Goal: Feedback & Contribution: Contribute content

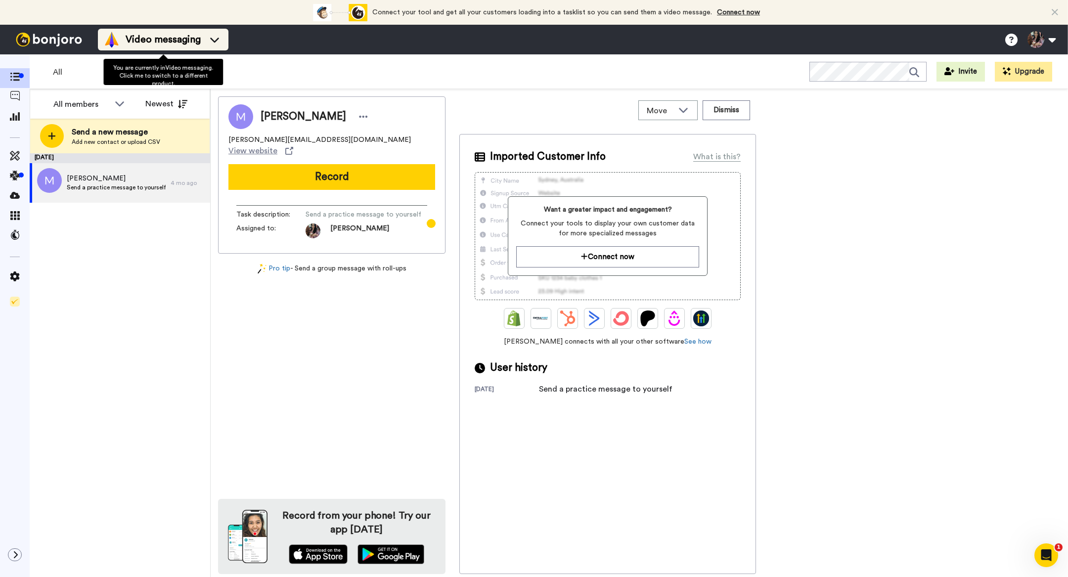
click at [167, 43] on span "Video messaging" at bounding box center [163, 40] width 75 height 14
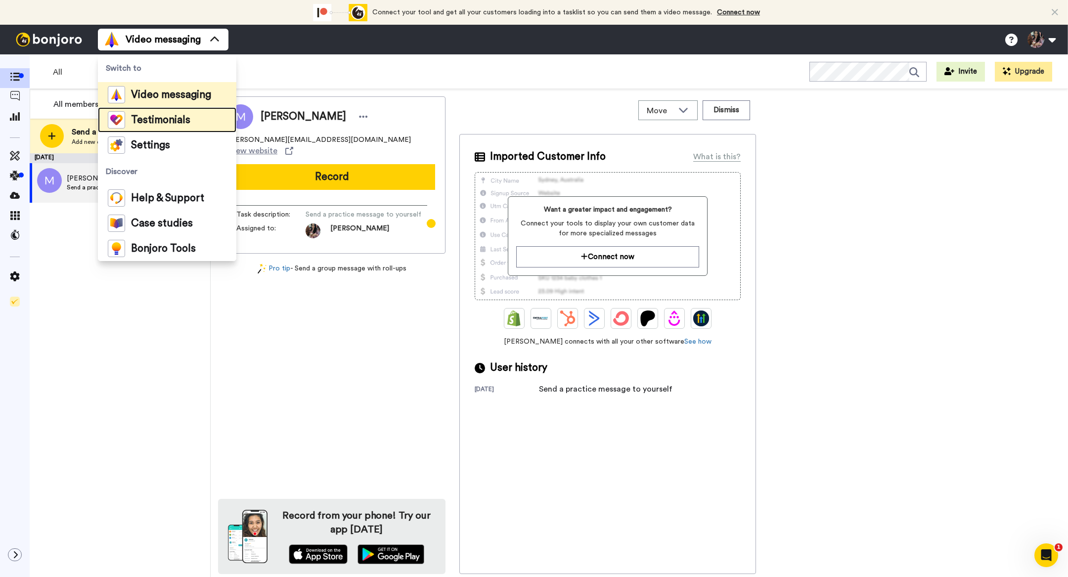
click at [157, 121] on span "Testimonials" at bounding box center [160, 120] width 59 height 10
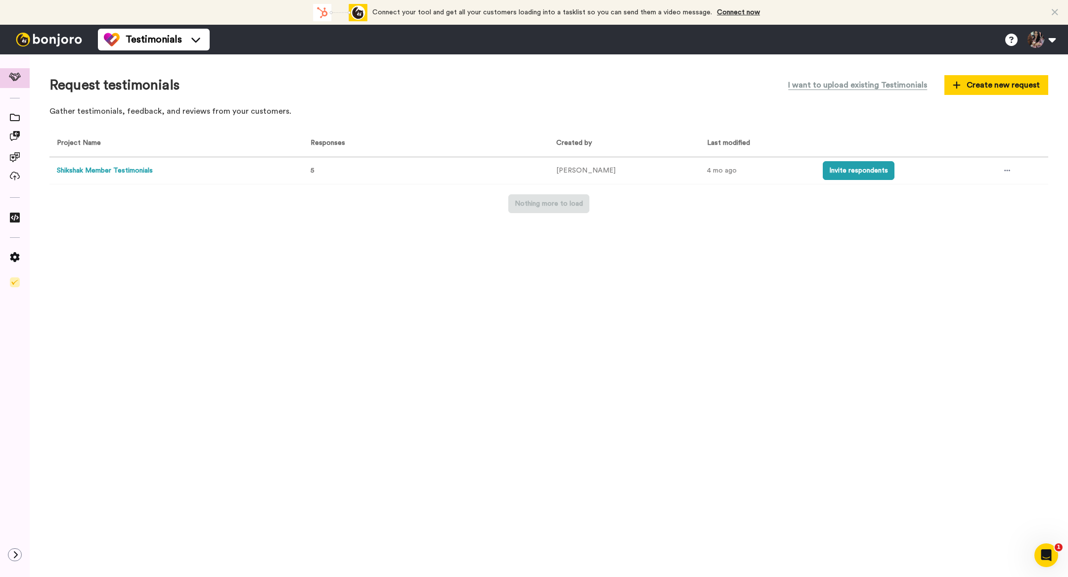
click at [135, 173] on button "Shikshak Member Testimonials" at bounding box center [105, 171] width 96 height 10
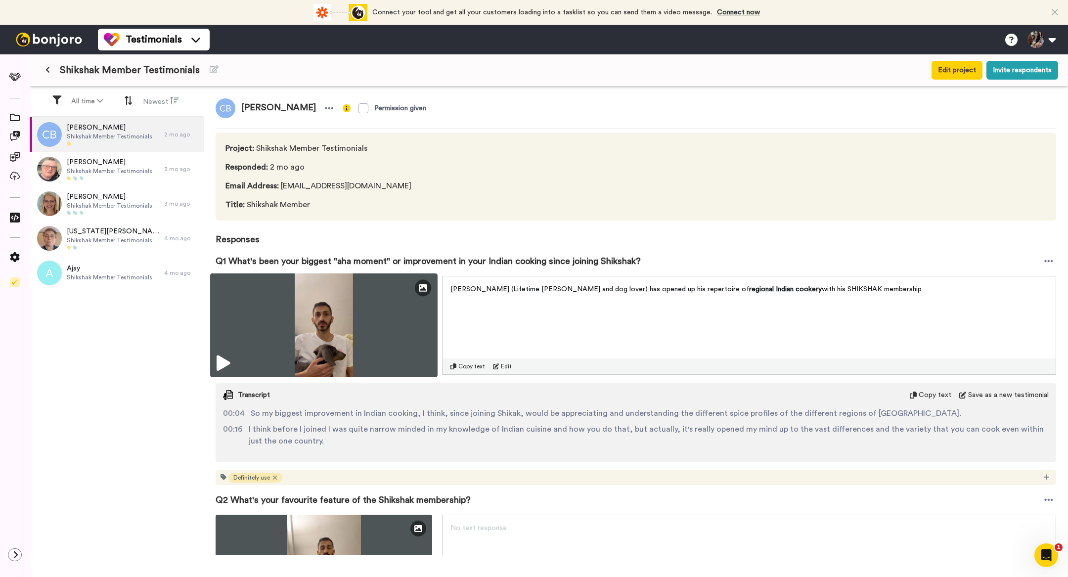
click at [226, 367] on icon at bounding box center [223, 364] width 13 height 16
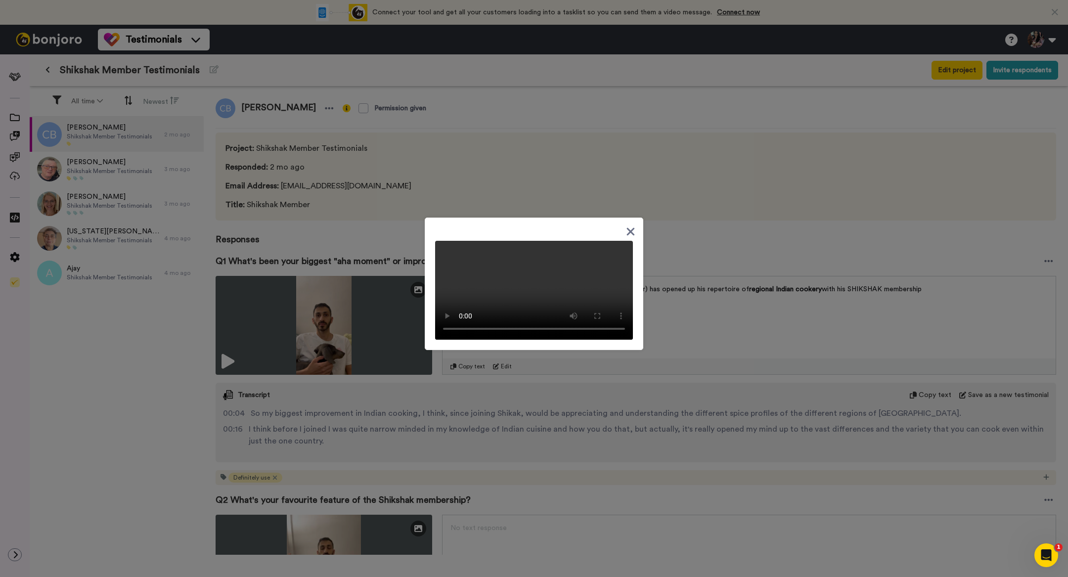
click at [631, 226] on icon at bounding box center [630, 232] width 9 height 12
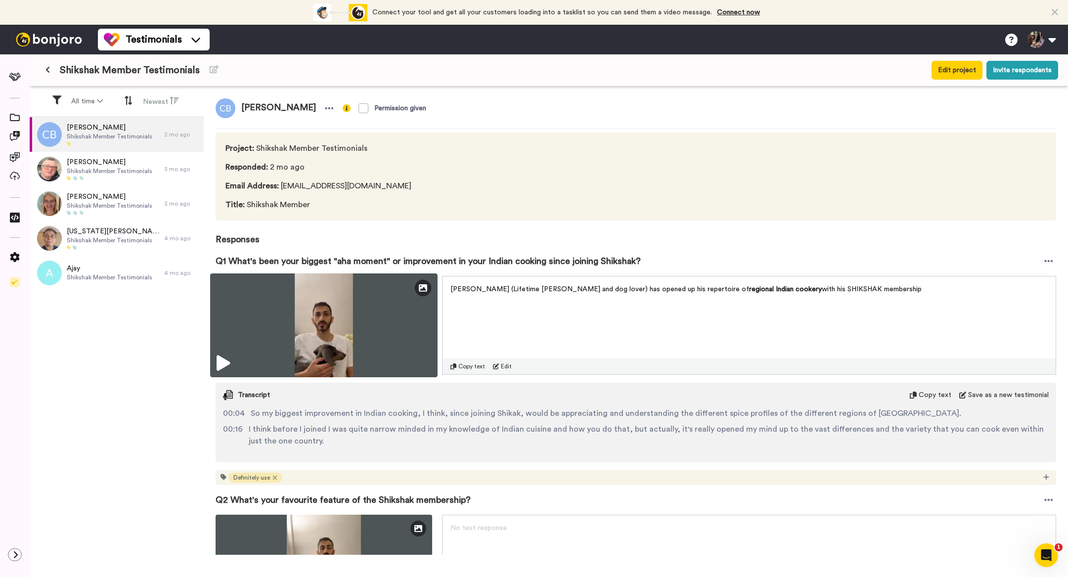
scroll to position [378, 0]
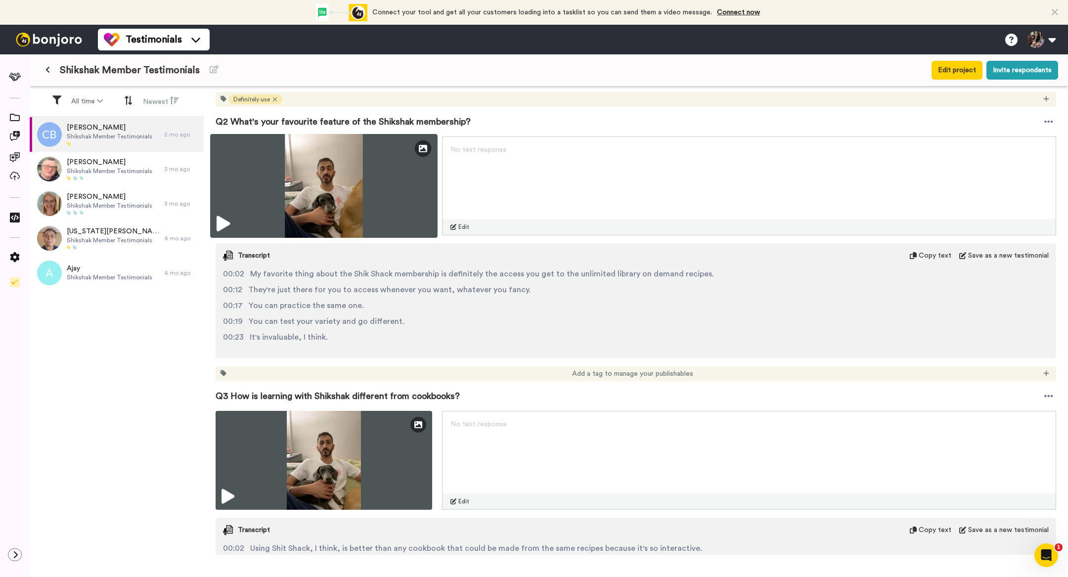
click at [222, 216] on icon at bounding box center [223, 224] width 13 height 16
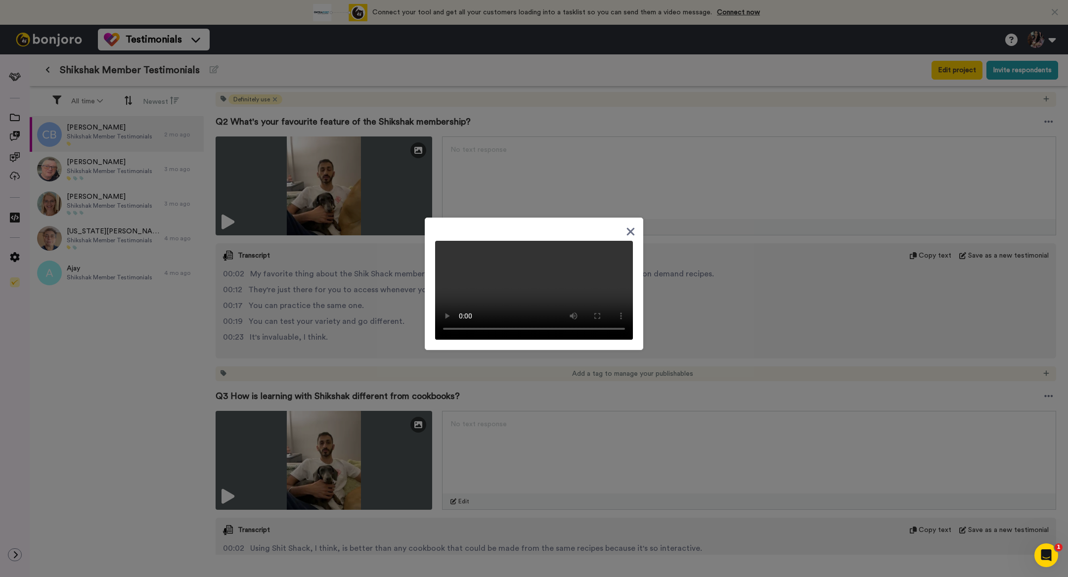
click at [630, 232] on icon at bounding box center [631, 232] width 8 height 8
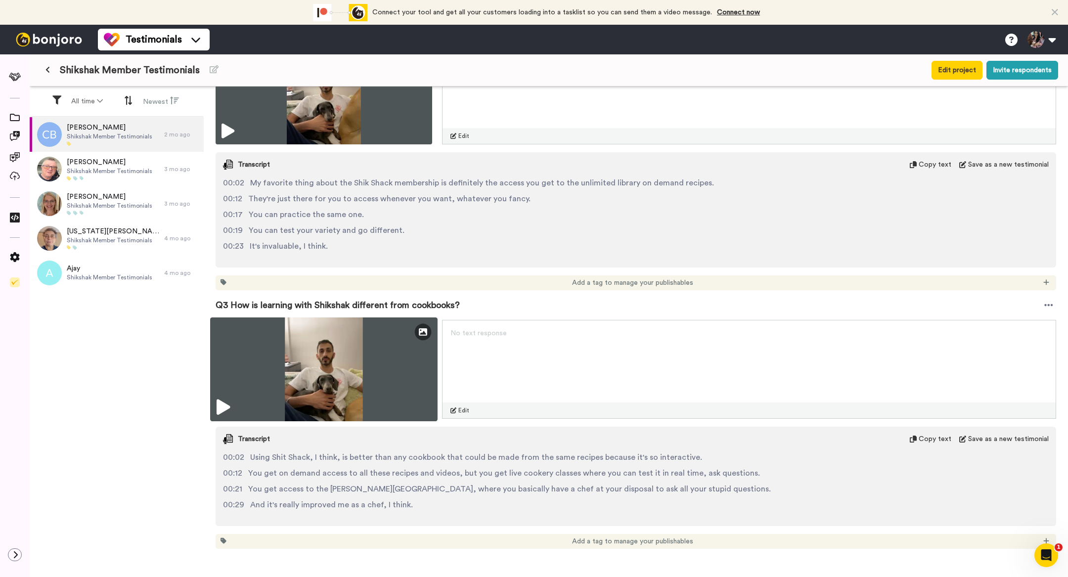
scroll to position [470, 0]
click at [228, 400] on icon at bounding box center [223, 407] width 13 height 16
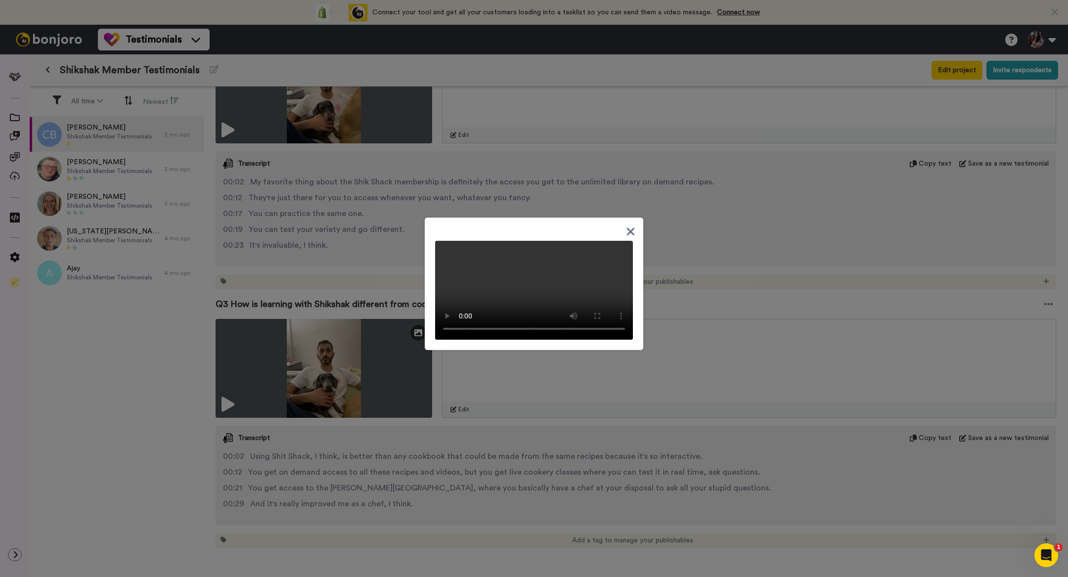
click at [630, 226] on icon at bounding box center [630, 232] width 9 height 12
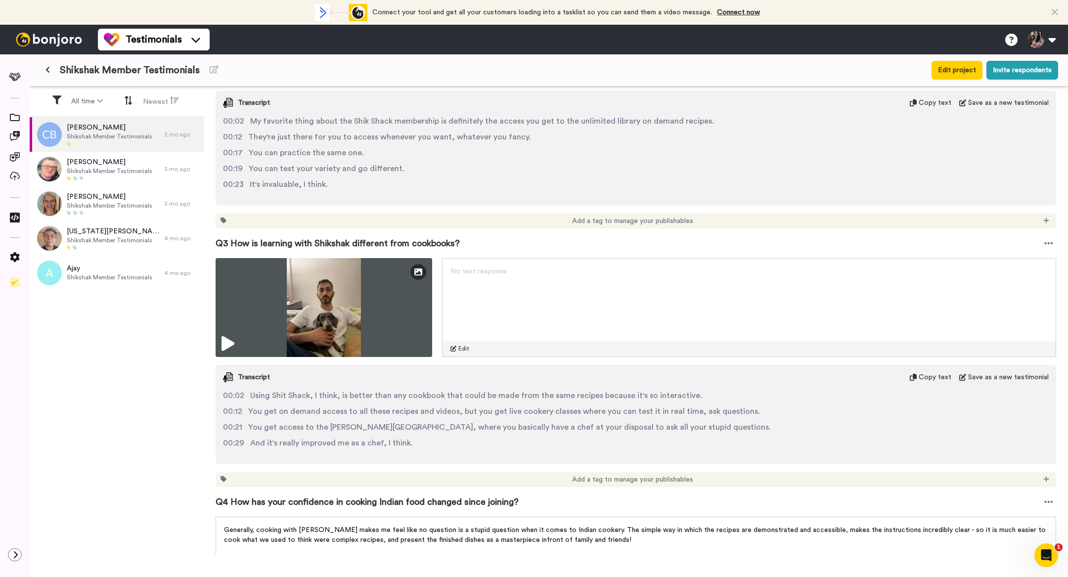
scroll to position [548, 0]
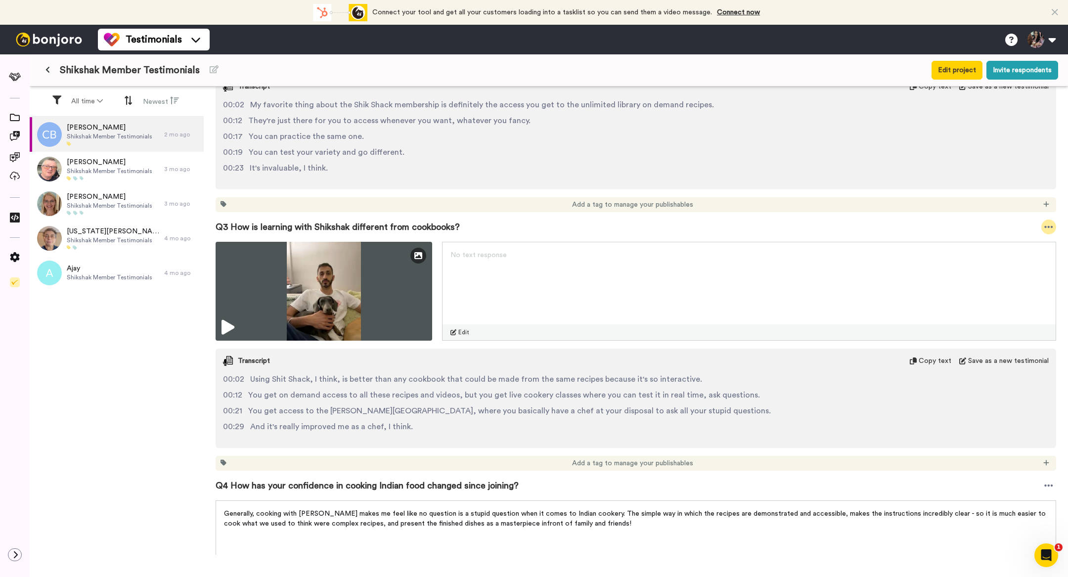
click at [1051, 229] on icon at bounding box center [1049, 227] width 9 height 10
click at [636, 201] on span "Add a tag to manage your publishables" at bounding box center [632, 205] width 121 height 10
click at [631, 206] on span "Add a tag to manage your publishables" at bounding box center [632, 205] width 121 height 10
click at [223, 204] on icon at bounding box center [224, 204] width 6 height 6
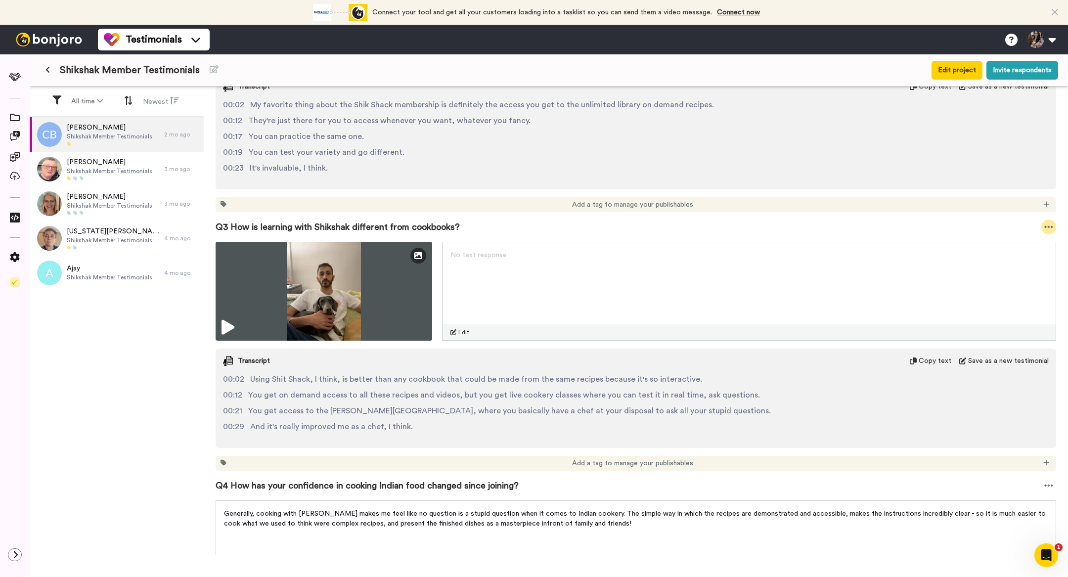
click at [1051, 225] on icon at bounding box center [1049, 227] width 9 height 10
click at [1013, 245] on li "Embed video" at bounding box center [1015, 243] width 83 height 14
click at [1012, 301] on li "Edit" at bounding box center [1015, 299] width 83 height 14
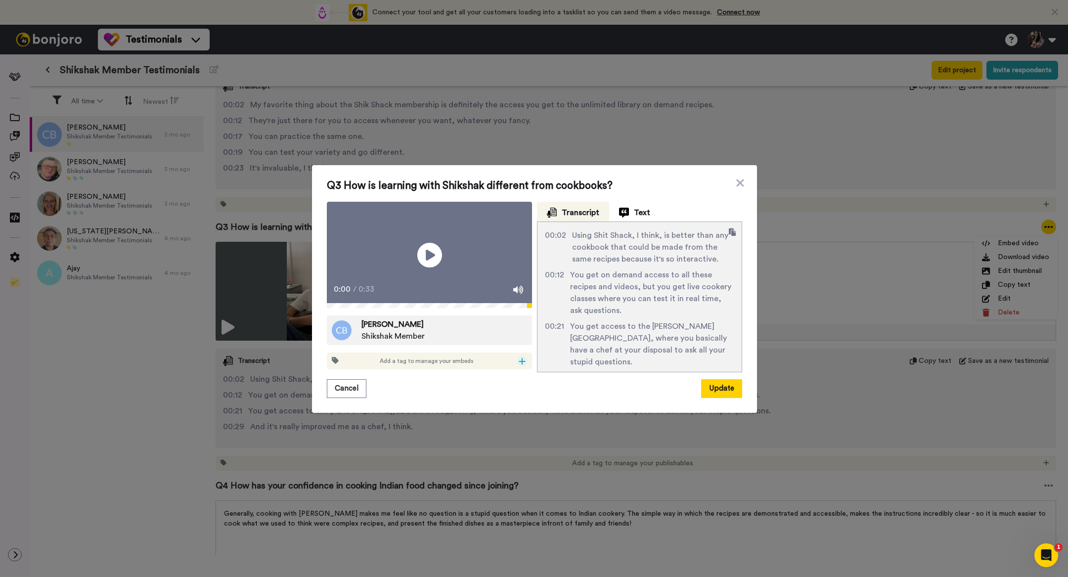
click at [522, 365] on icon at bounding box center [522, 361] width 6 height 6
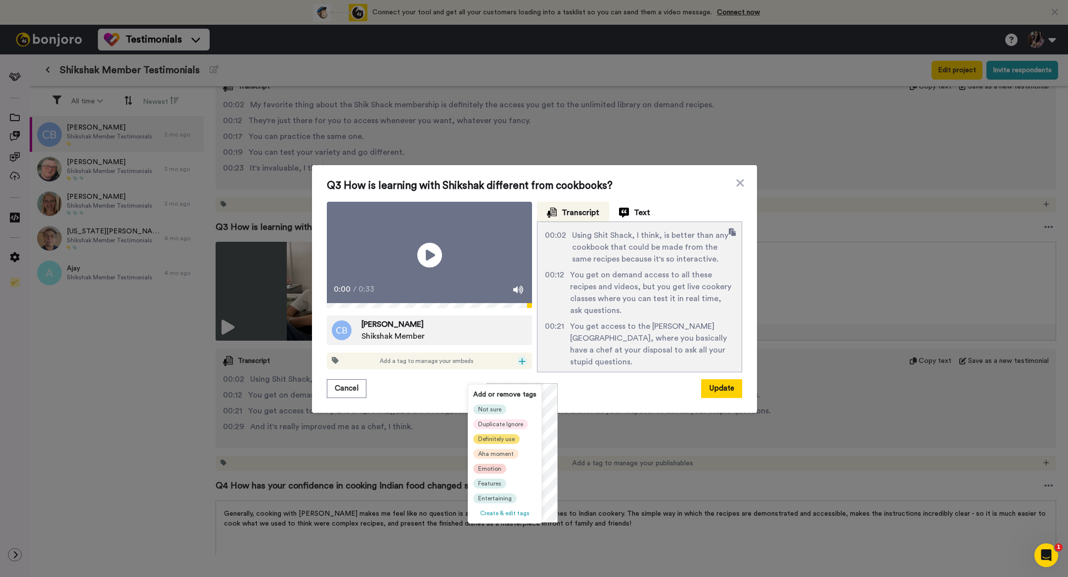
click at [495, 441] on span "Definitely use" at bounding box center [496, 439] width 37 height 8
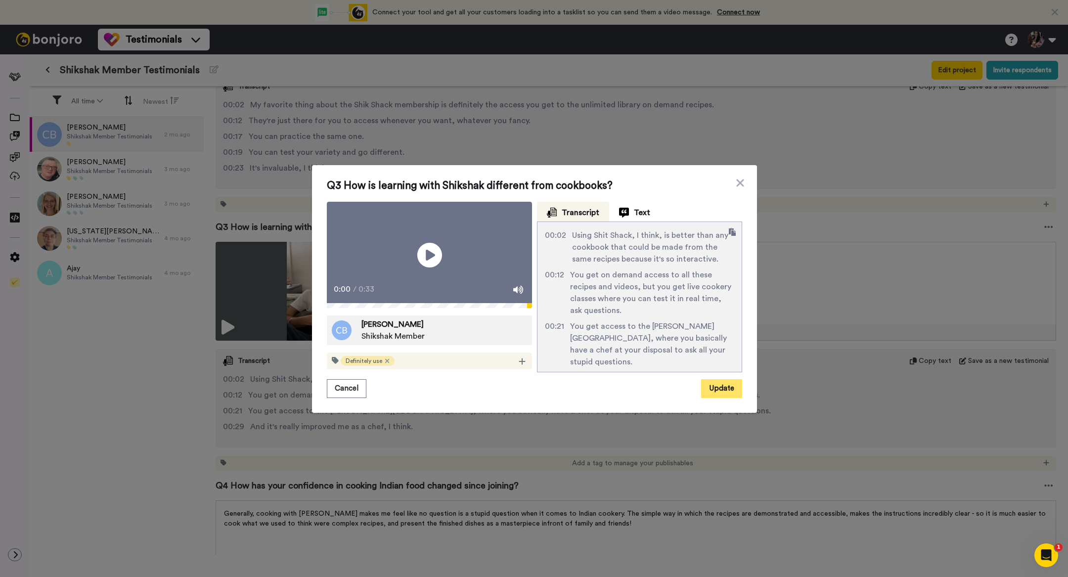
click at [714, 398] on button "Update" at bounding box center [721, 388] width 41 height 19
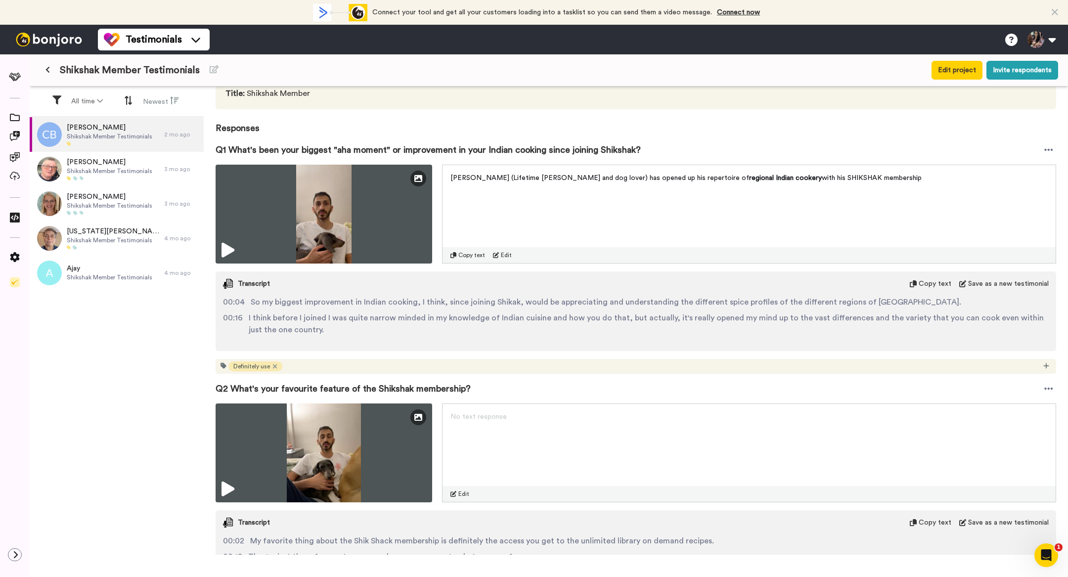
scroll to position [110, 0]
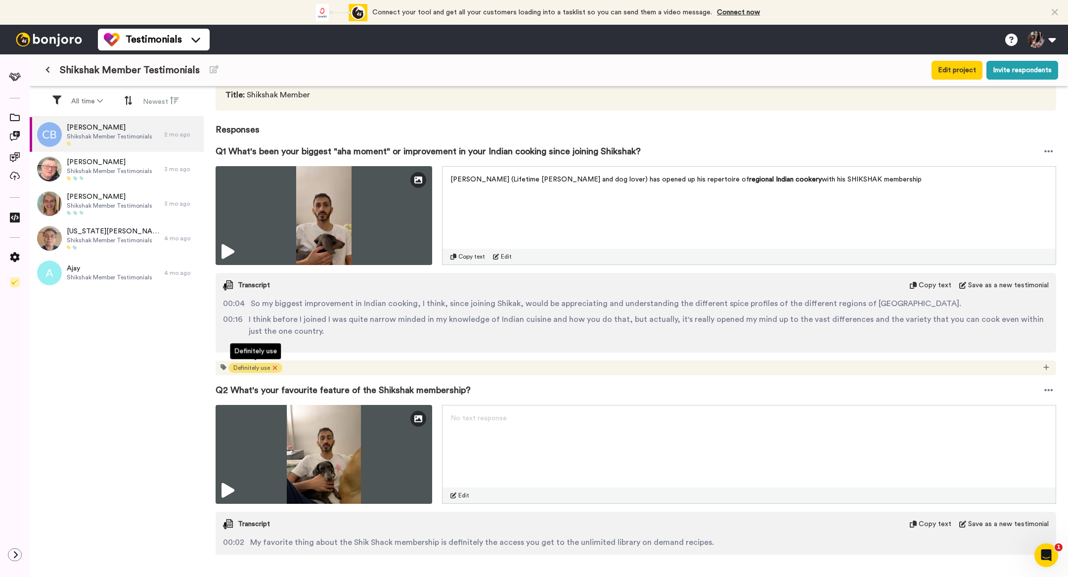
click at [276, 365] on icon at bounding box center [275, 368] width 5 height 7
click at [8, 264] on div at bounding box center [15, 258] width 30 height 20
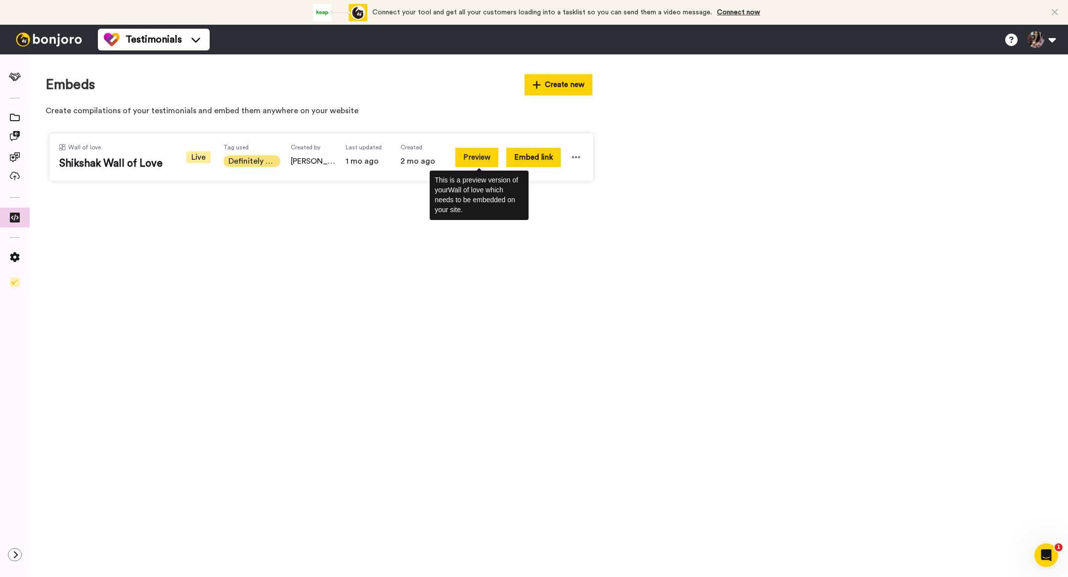
click at [484, 154] on button "Preview" at bounding box center [477, 157] width 43 height 19
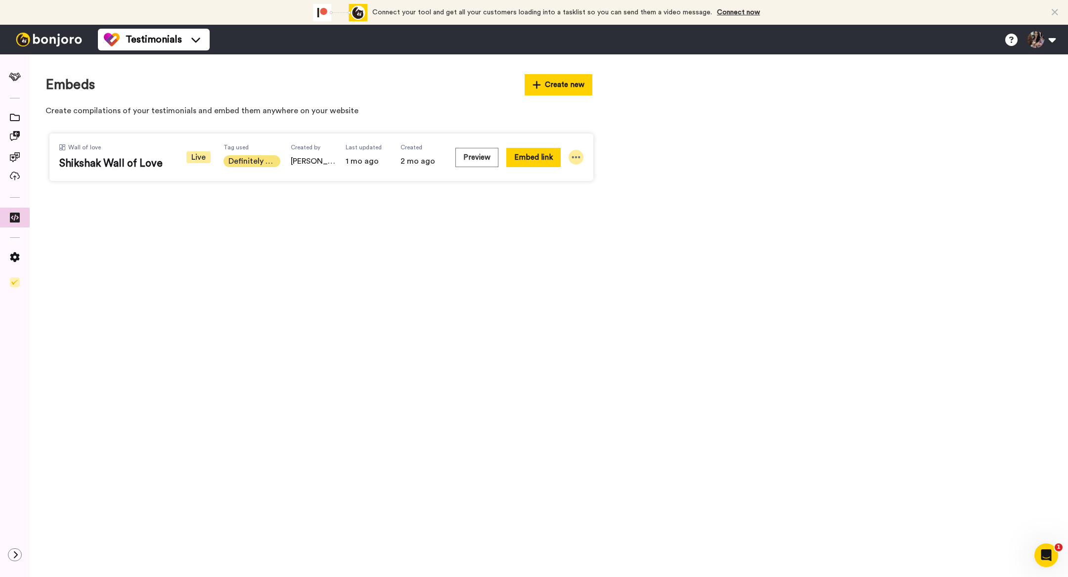
click at [579, 158] on icon at bounding box center [576, 157] width 8 height 2
click at [560, 209] on span "Edit" at bounding box center [557, 211] width 13 height 7
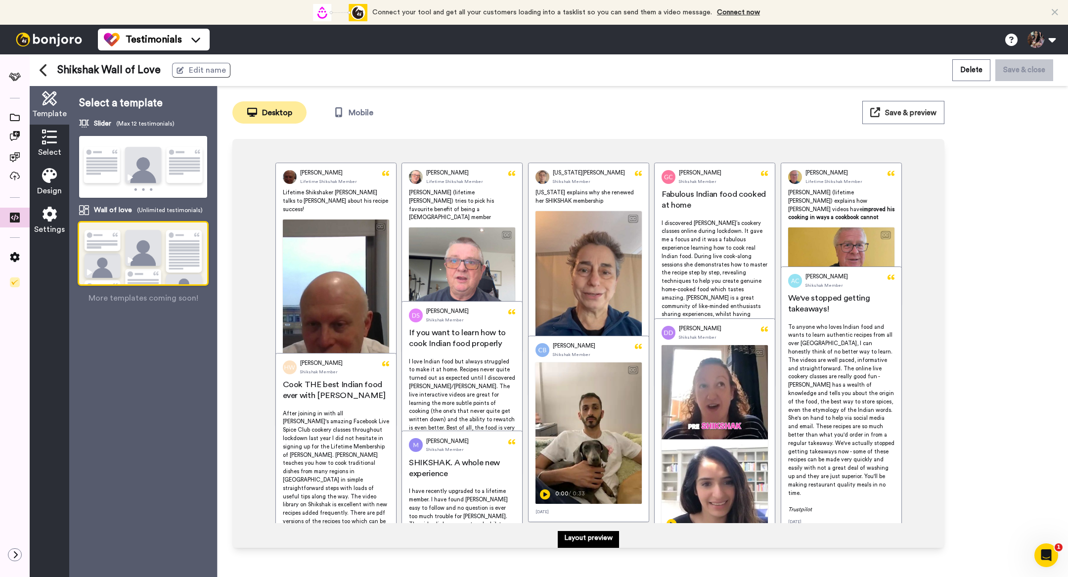
click at [918, 116] on span "Save & preview" at bounding box center [910, 112] width 51 height 7
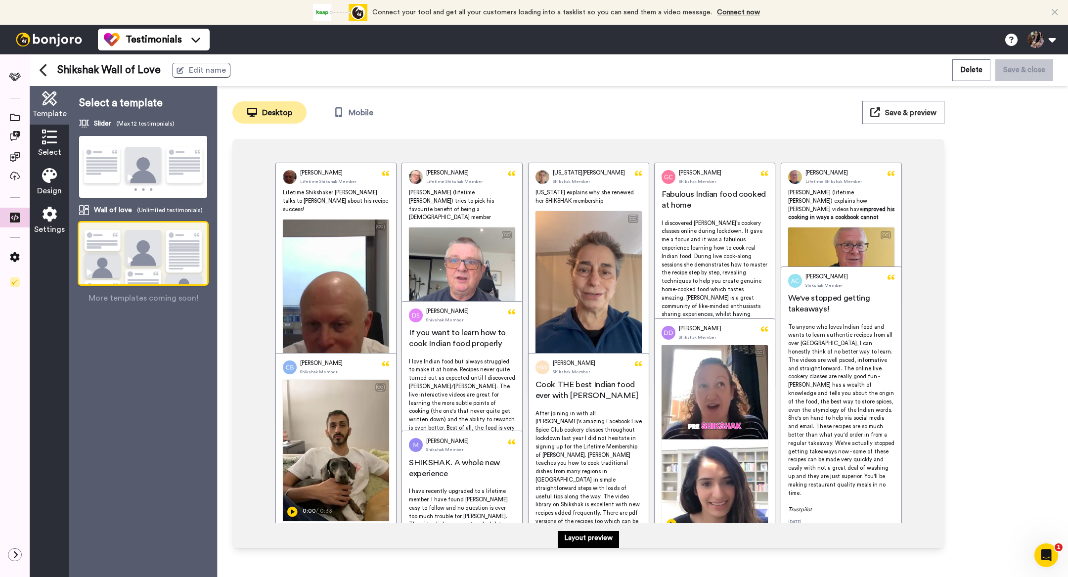
click at [38, 146] on div "Select" at bounding box center [50, 144] width 40 height 39
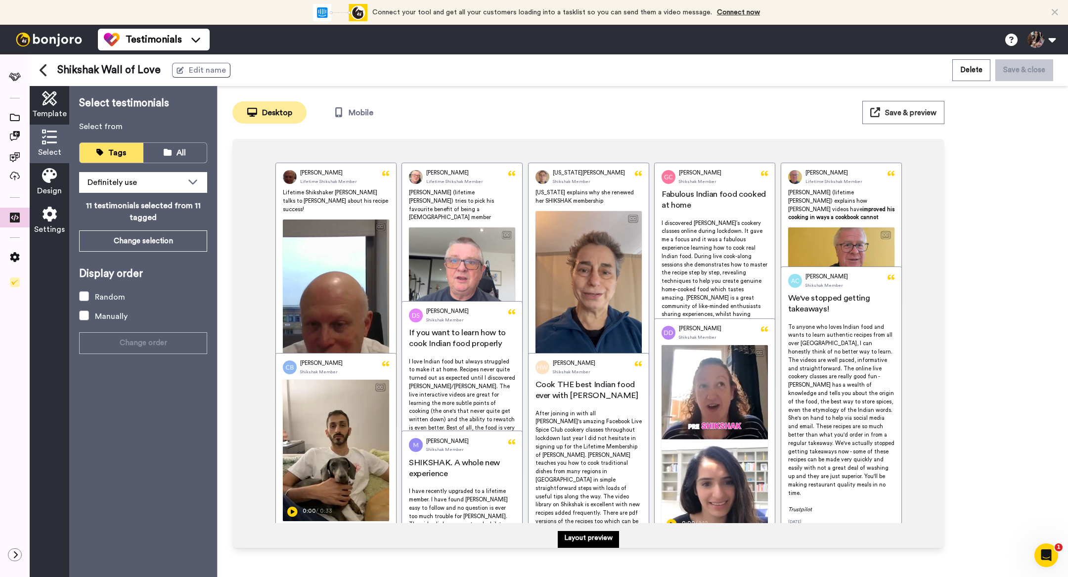
click at [41, 190] on span "Design" at bounding box center [49, 191] width 25 height 12
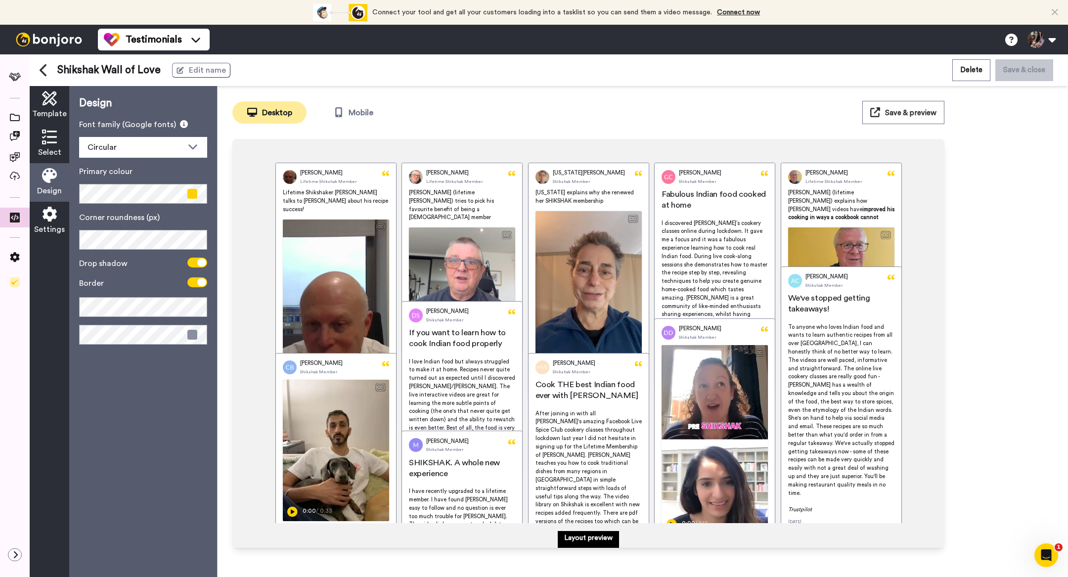
click at [46, 233] on span "Settings" at bounding box center [49, 230] width 31 height 12
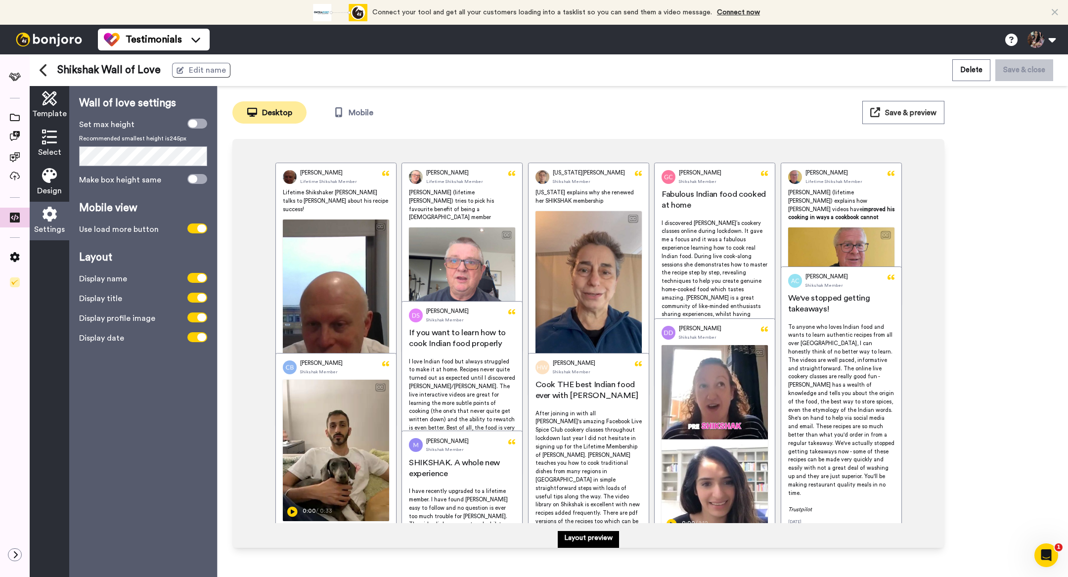
click at [192, 343] on div "Display date" at bounding box center [143, 338] width 128 height 12
click at [198, 336] on icon at bounding box center [201, 337] width 9 height 8
click at [933, 106] on button "Save & preview" at bounding box center [904, 112] width 82 height 23
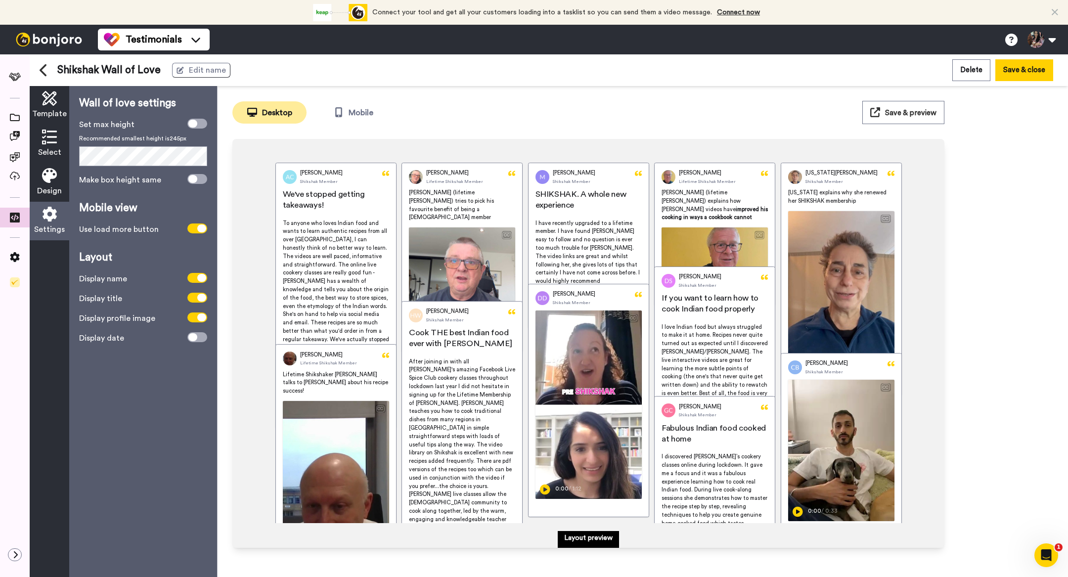
scroll to position [0, 0]
click at [16, 181] on span at bounding box center [15, 178] width 30 height 10
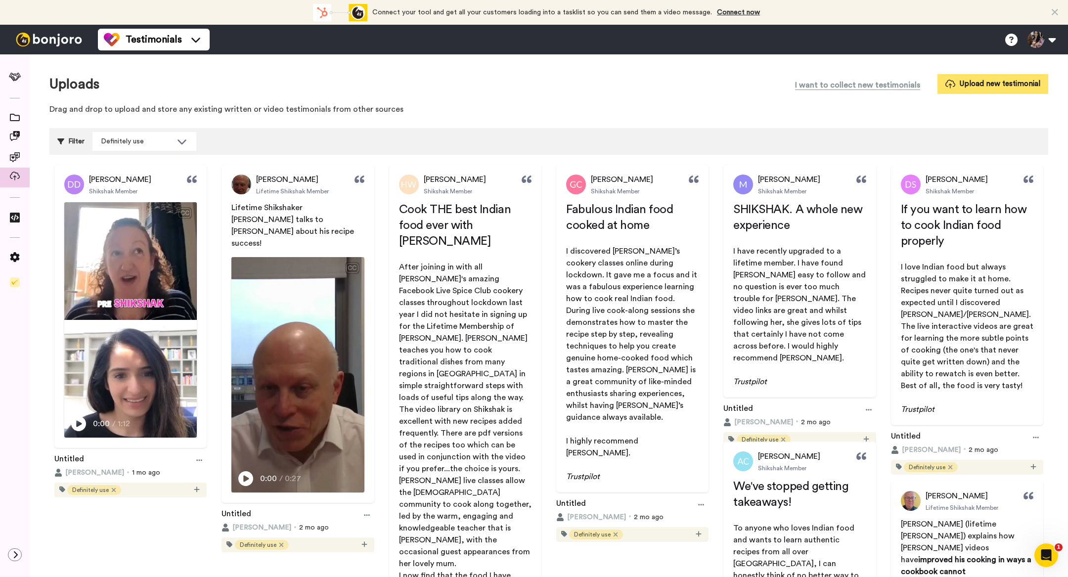
click at [963, 91] on button "Upload new testimonial" at bounding box center [993, 83] width 111 height 19
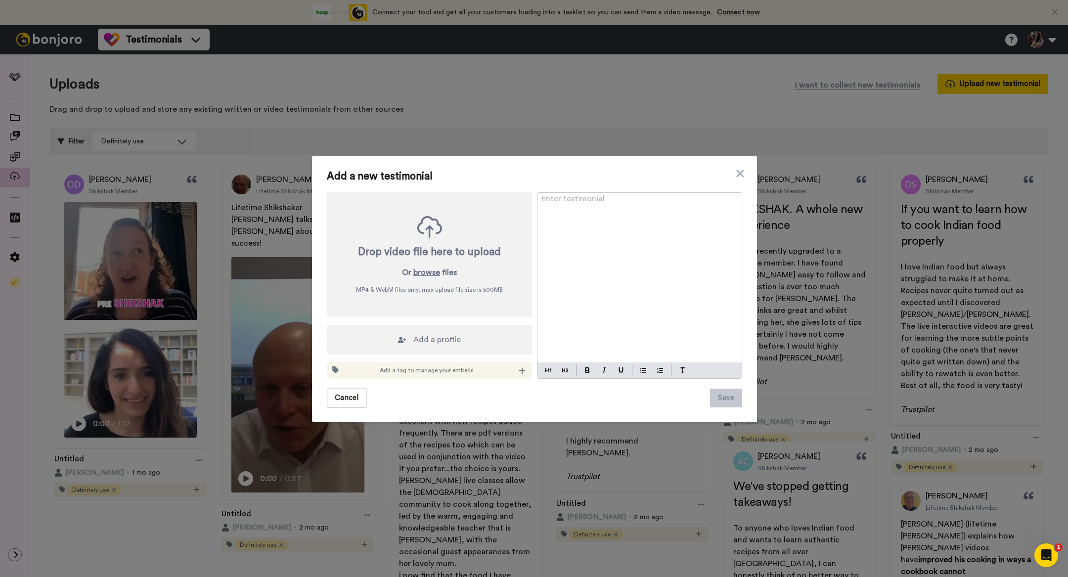
click at [421, 234] on icon at bounding box center [429, 227] width 25 height 22
click at [430, 275] on button "browse" at bounding box center [426, 273] width 27 height 12
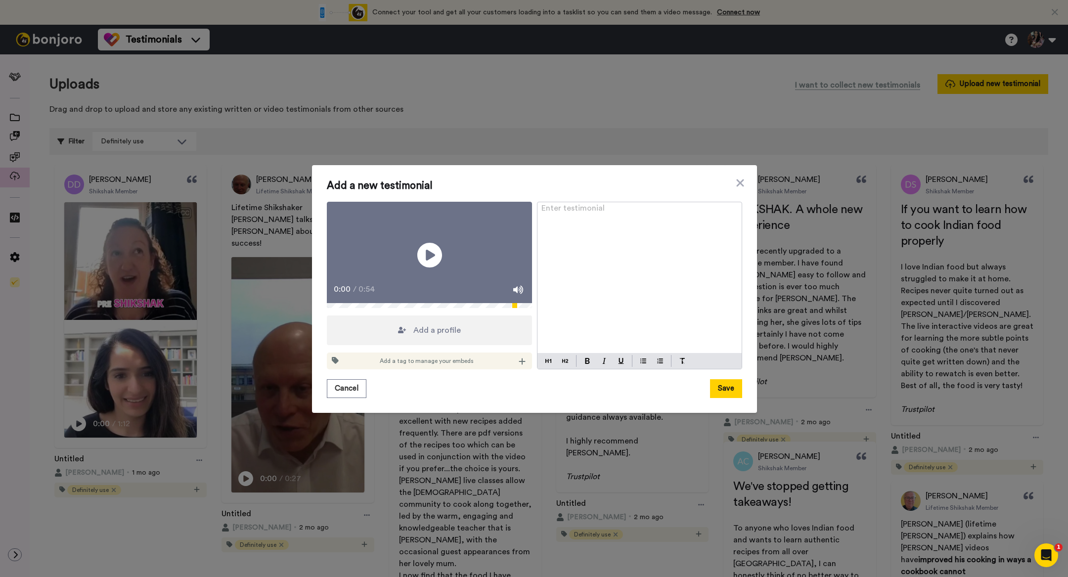
drag, startPoint x: 725, startPoint y: 384, endPoint x: 713, endPoint y: 304, distance: 81.5
click at [713, 304] on div "Add a new testimonial Play/Pause 0:00 / 0:54 Add a profile Add a tag to manage …" at bounding box center [534, 289] width 415 height 218
click at [722, 398] on button "Save" at bounding box center [726, 388] width 32 height 19
click at [743, 176] on div "Add a new testimonial Play/Pause 0:00 / 0:54 Add a profile Add a tag to manage …" at bounding box center [534, 289] width 445 height 248
click at [741, 180] on icon at bounding box center [739, 183] width 7 height 7
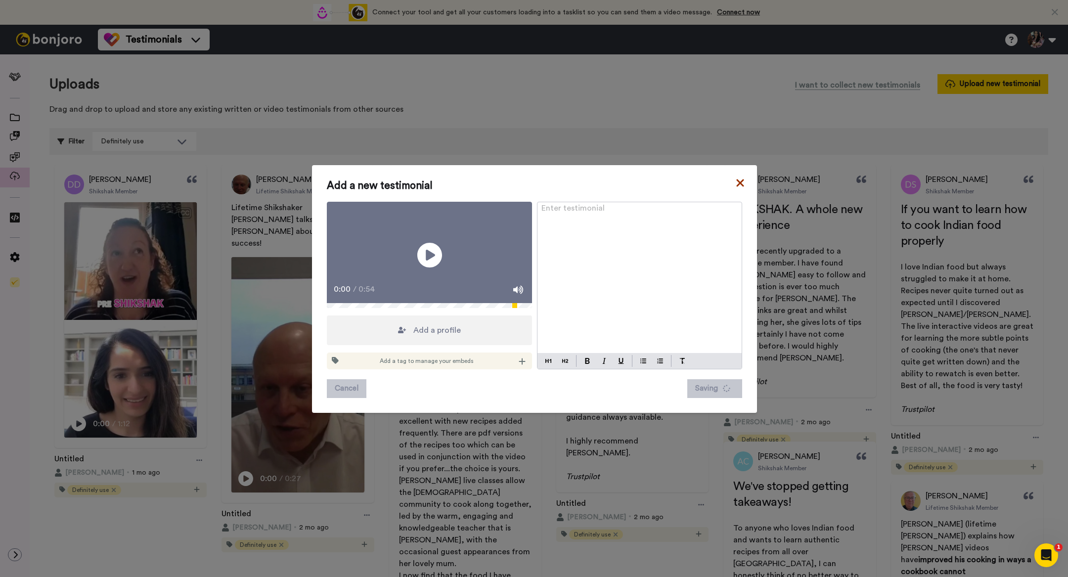
click at [738, 180] on icon at bounding box center [739, 183] width 7 height 7
click at [739, 180] on icon at bounding box center [739, 183] width 7 height 7
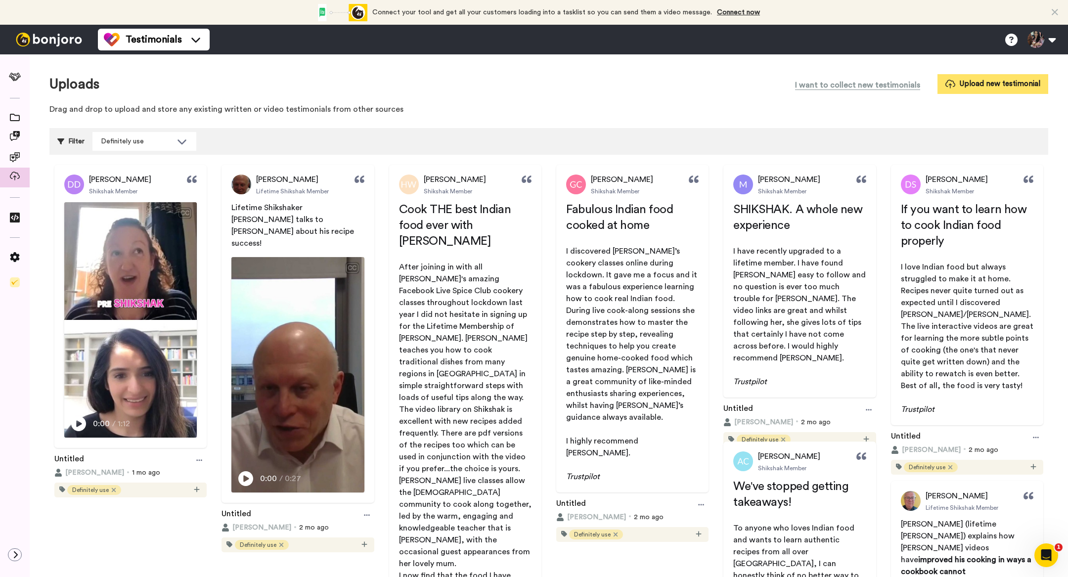
click at [997, 81] on button "Upload new testimonial" at bounding box center [993, 83] width 111 height 19
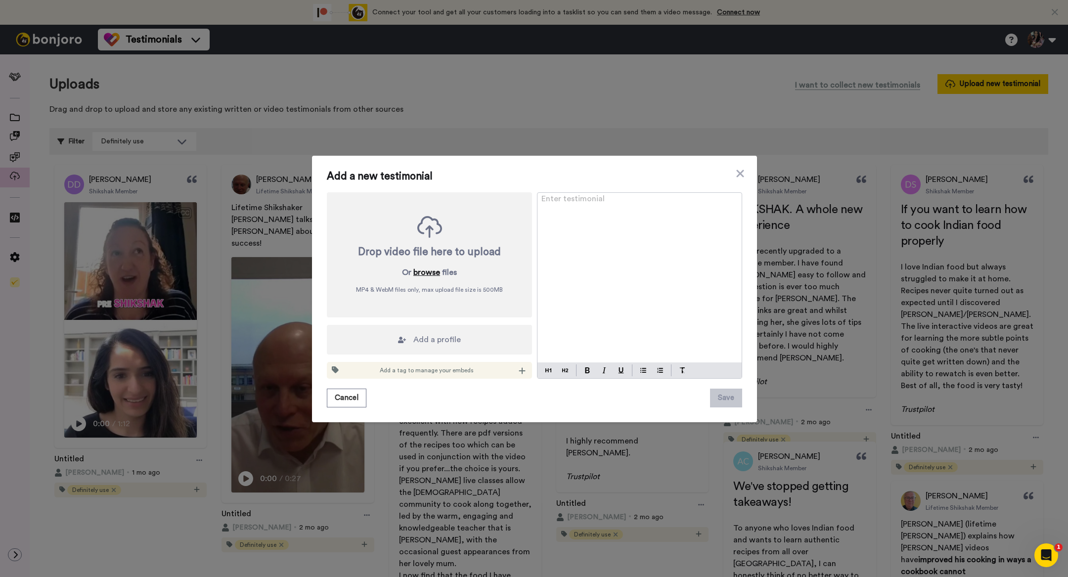
click at [426, 271] on button "browse" at bounding box center [426, 273] width 27 height 12
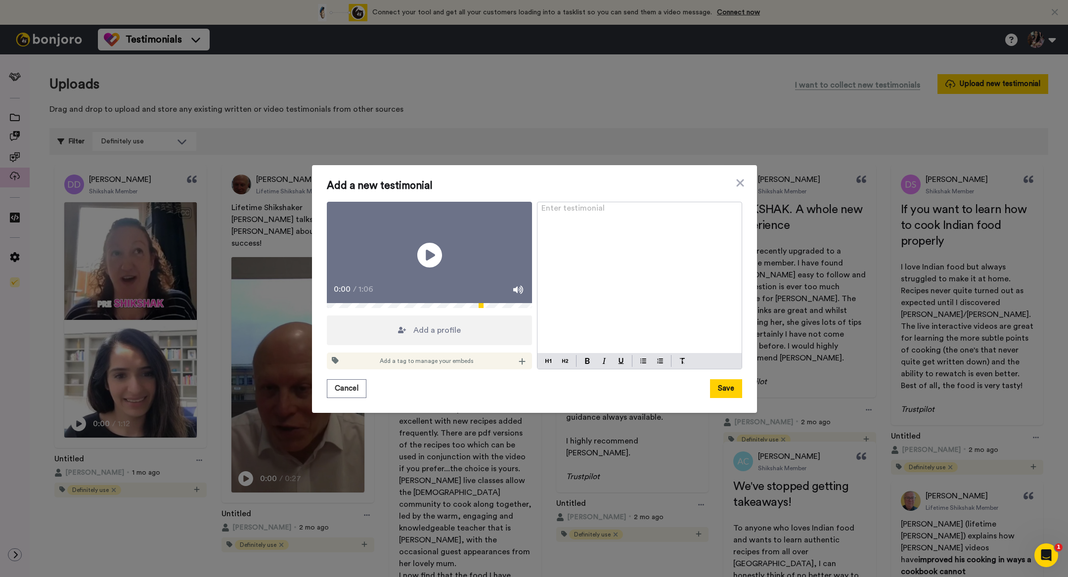
click at [564, 211] on div "Enter testimonial ﻿" at bounding box center [640, 277] width 204 height 151
click at [467, 345] on div "Add a profile" at bounding box center [429, 331] width 205 height 30
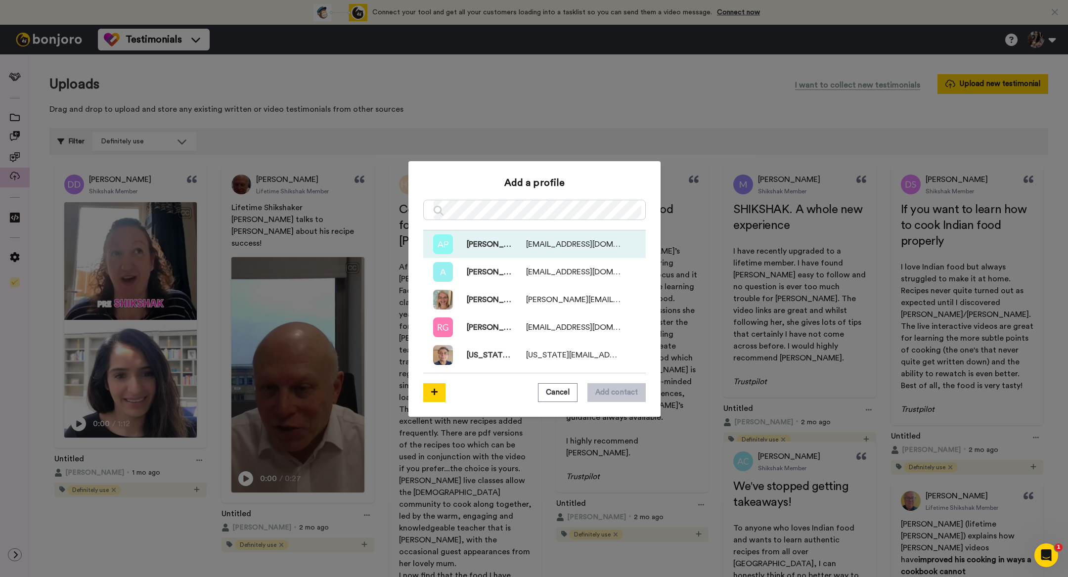
click at [508, 242] on span "Aisha Powell" at bounding box center [482, 244] width 59 height 12
click at [610, 396] on button "Add contact" at bounding box center [617, 392] width 58 height 19
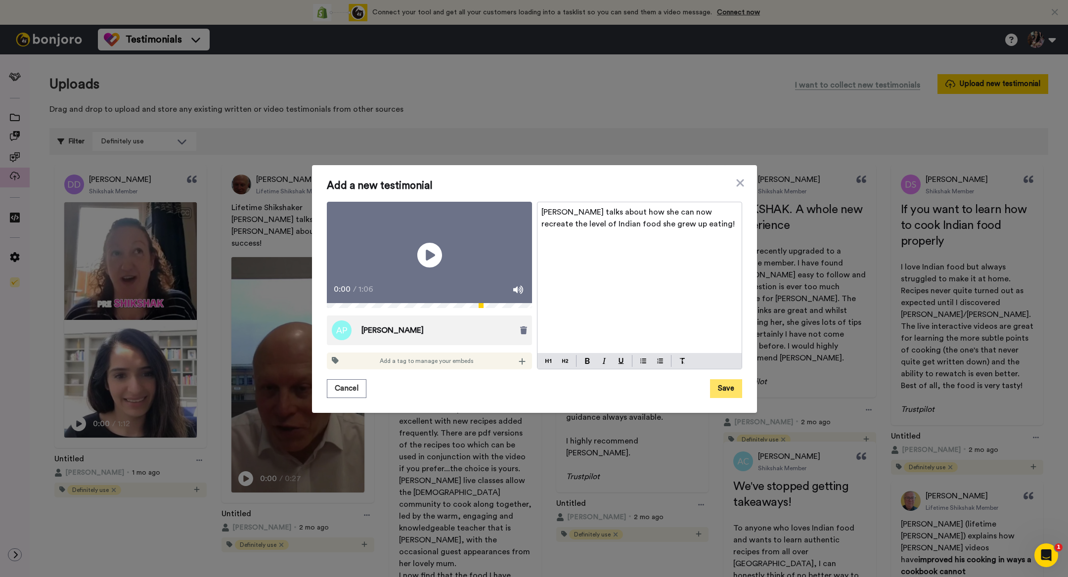
click at [728, 398] on button "Save" at bounding box center [726, 388] width 32 height 19
click at [335, 364] on icon at bounding box center [335, 360] width 7 height 7
click at [521, 366] on icon at bounding box center [522, 362] width 7 height 8
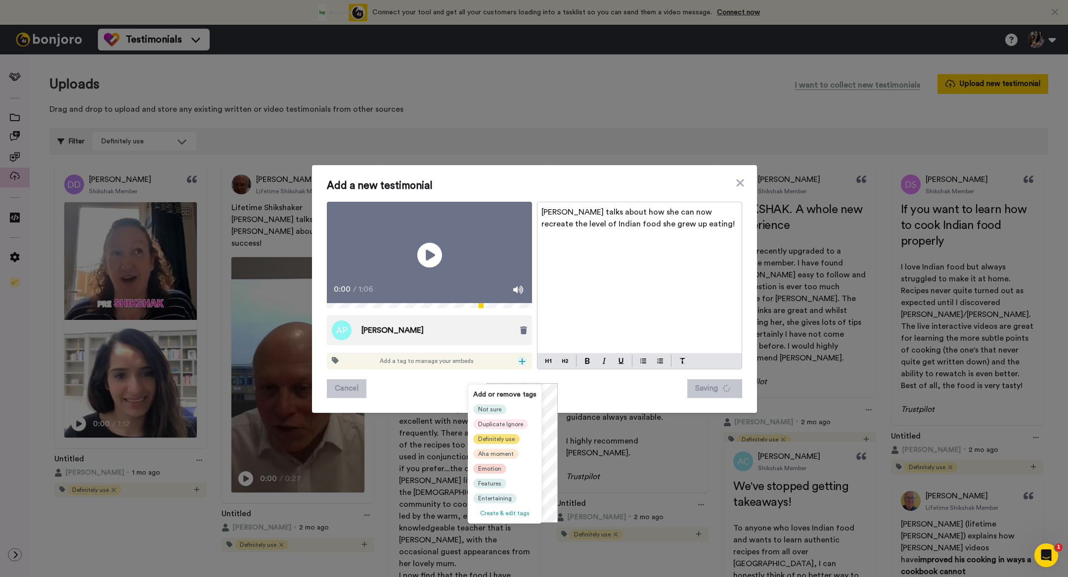
click at [509, 437] on span "Definitely use" at bounding box center [496, 439] width 37 height 8
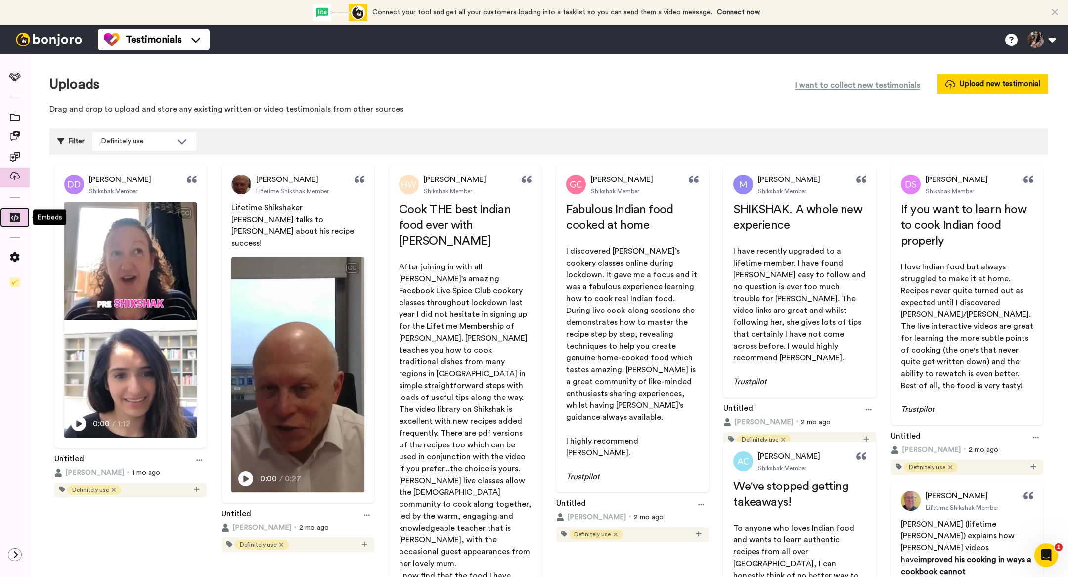
click at [14, 217] on icon at bounding box center [15, 218] width 10 height 10
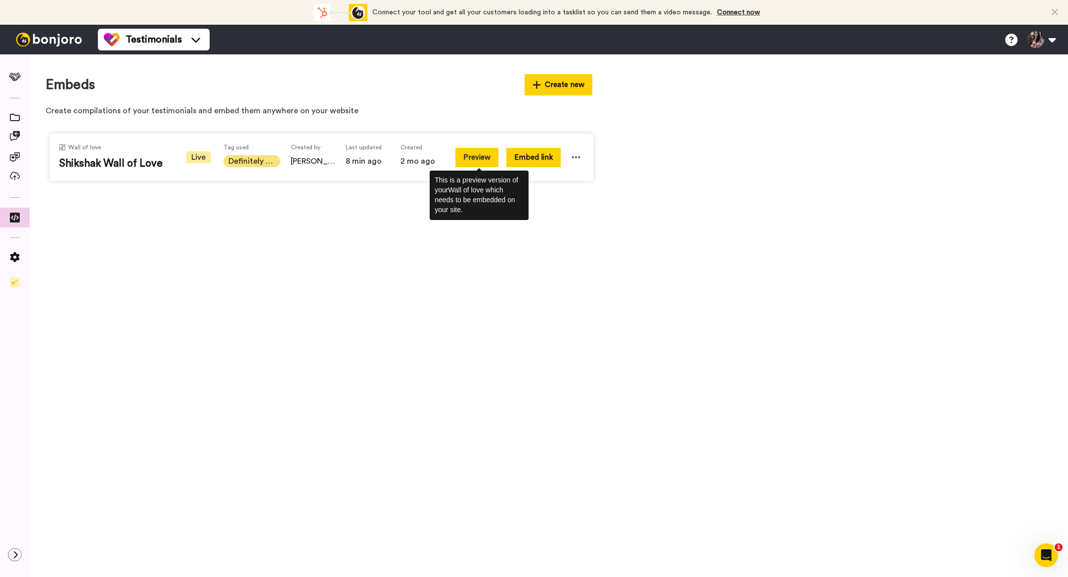
click at [478, 158] on button "Preview" at bounding box center [477, 157] width 43 height 19
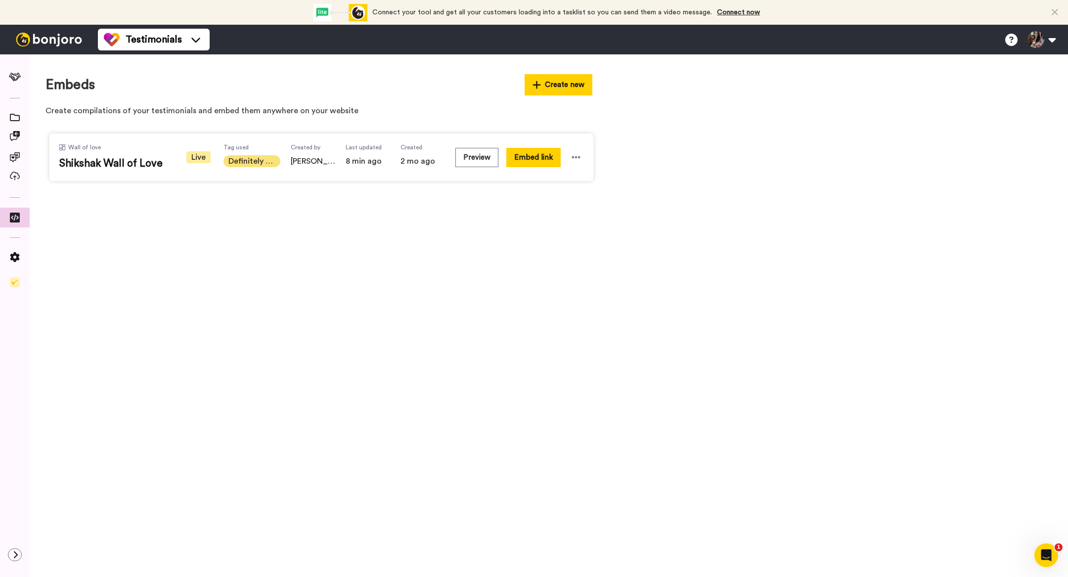
click at [565, 157] on div "Preview Embed link" at bounding box center [520, 157] width 128 height 28
click at [576, 157] on icon at bounding box center [576, 157] width 8 height 2
click at [566, 212] on li "Edit" at bounding box center [560, 213] width 62 height 18
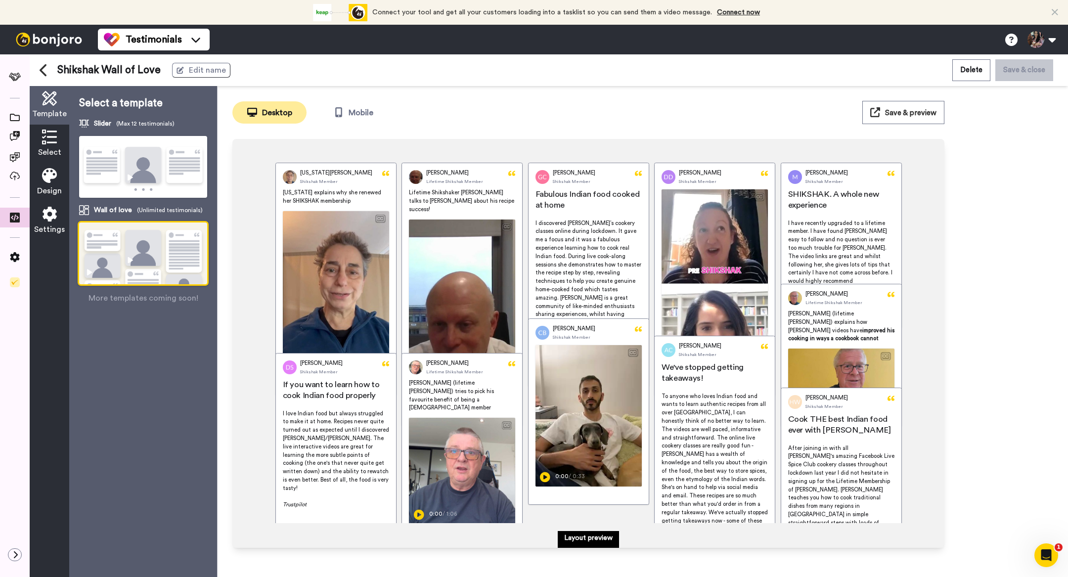
click at [61, 143] on div "Select" at bounding box center [50, 144] width 40 height 39
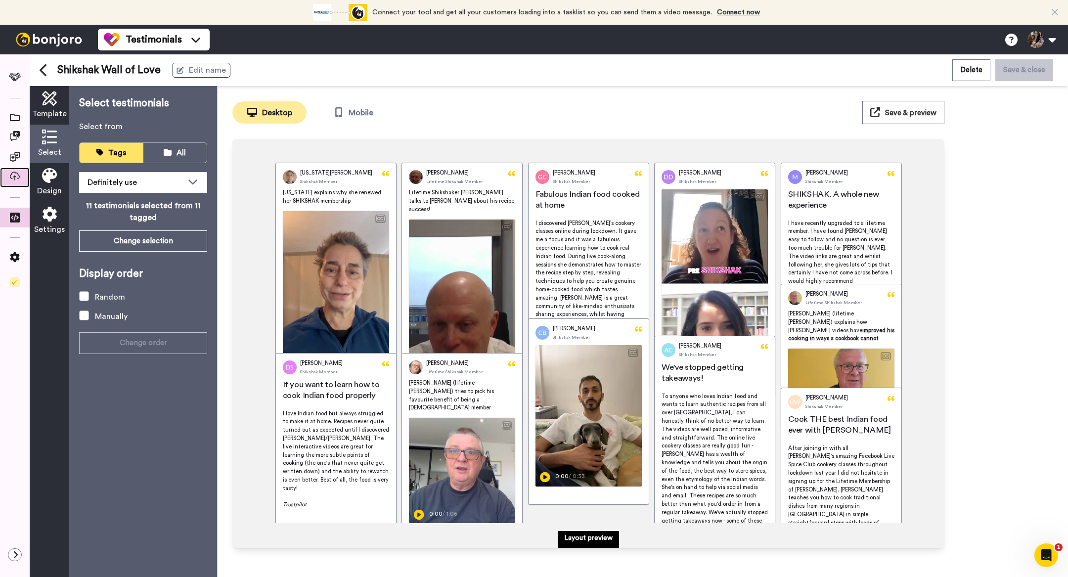
click at [18, 170] on div at bounding box center [15, 178] width 30 height 20
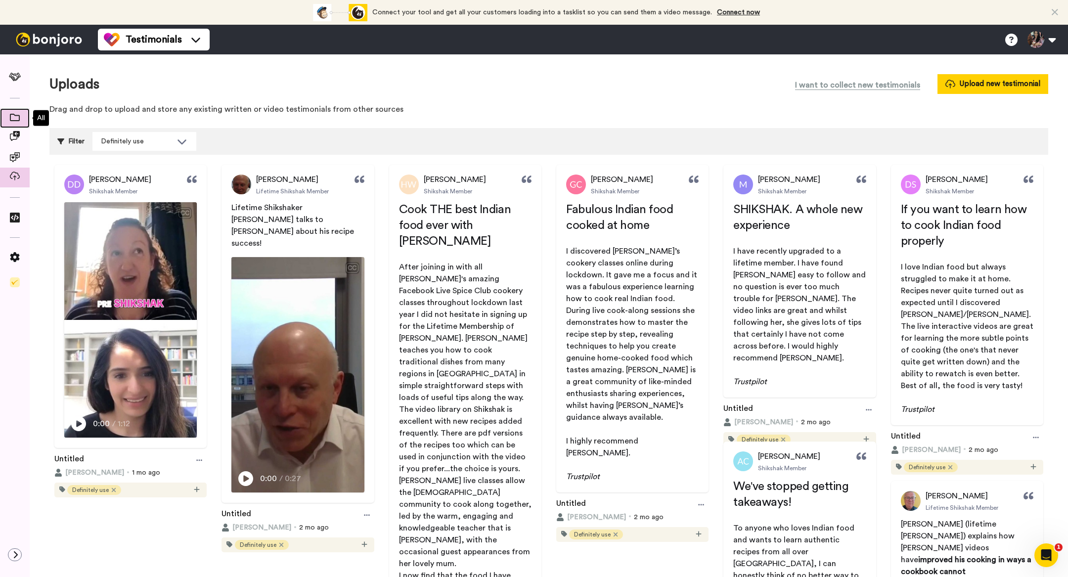
click at [13, 119] on icon at bounding box center [15, 117] width 10 height 7
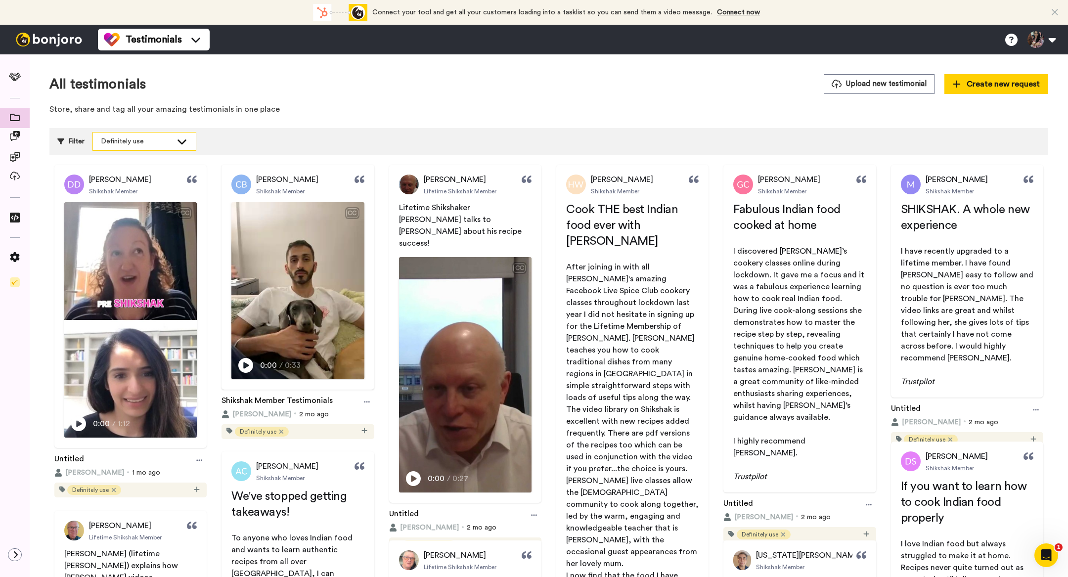
click at [173, 134] on div "Definitely use" at bounding box center [144, 142] width 103 height 18
click at [306, 119] on div "All testimonials Upload new testimonial Create new request Store, share and tag…" at bounding box center [548, 97] width 999 height 46
click at [183, 144] on icon at bounding box center [182, 142] width 12 height 10
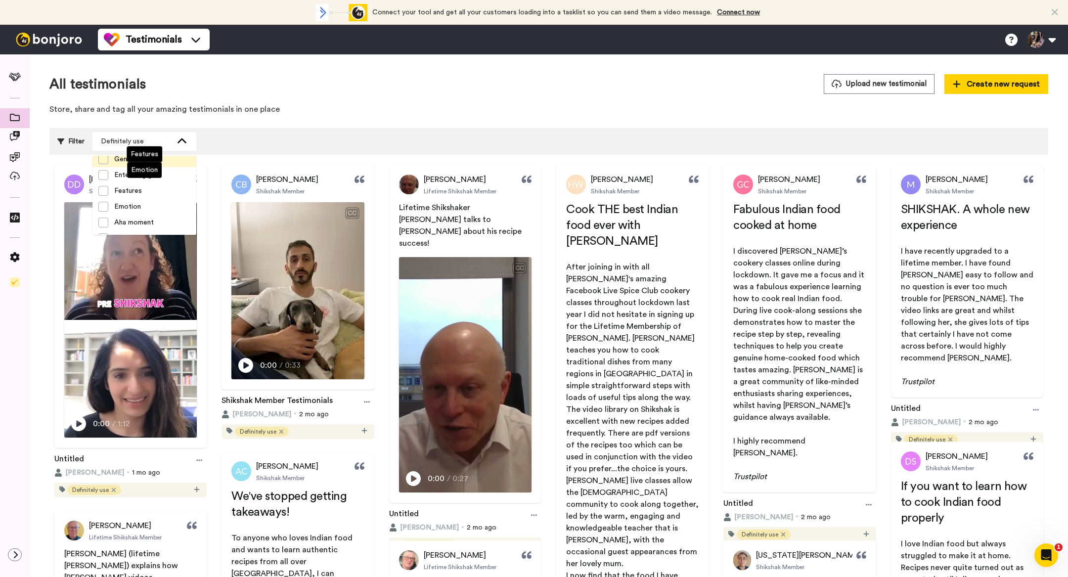
scroll to position [79, 0]
click at [104, 195] on span at bounding box center [103, 196] width 10 height 10
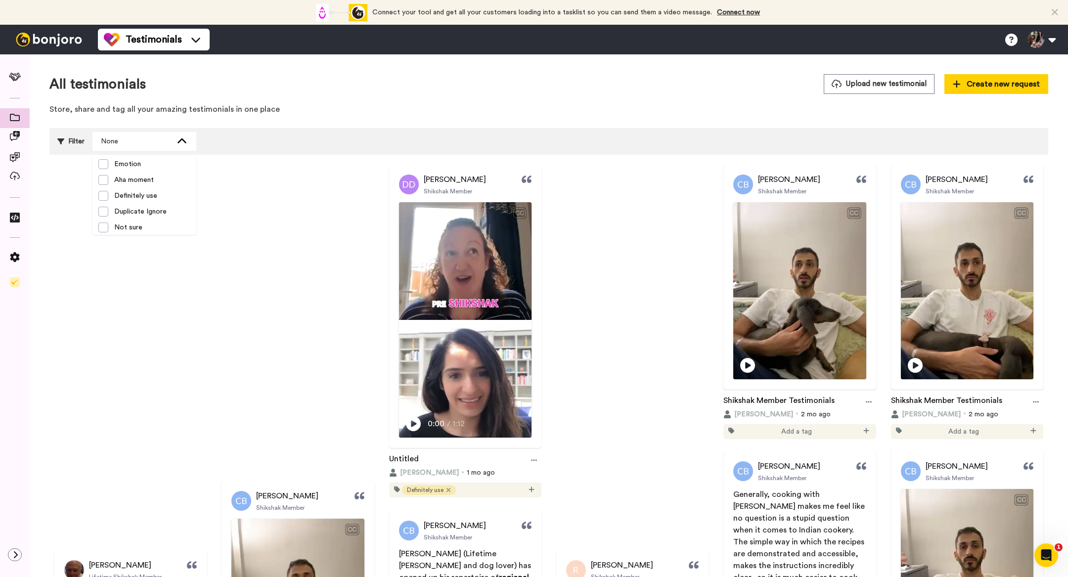
click at [324, 94] on div "All testimonials Upload new testimonial Create new request Store, share and tag…" at bounding box center [548, 97] width 999 height 46
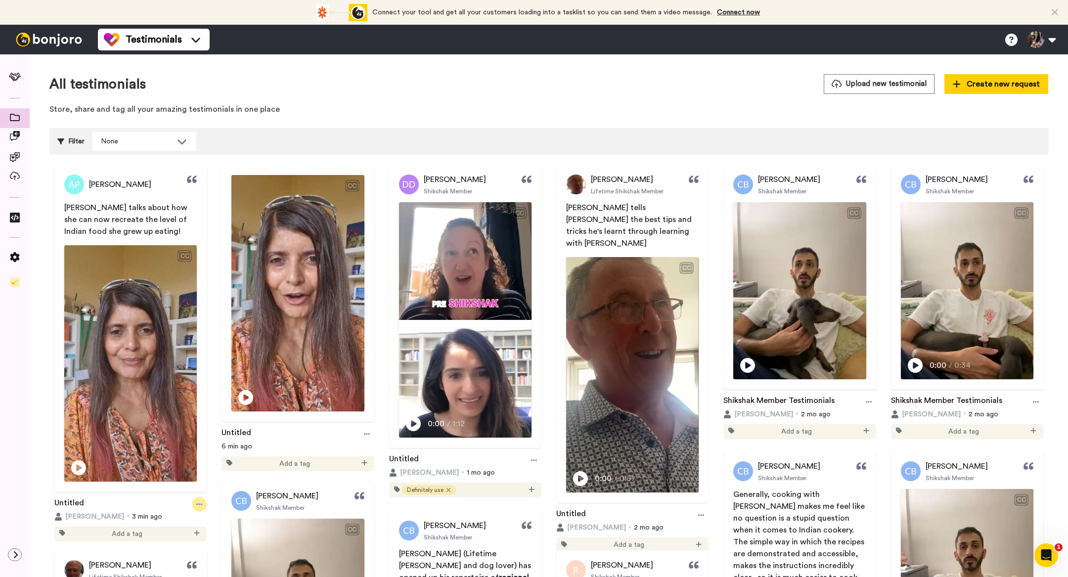
click at [200, 504] on icon at bounding box center [199, 504] width 6 height 1
click at [62, 529] on span at bounding box center [60, 534] width 13 height 15
click at [194, 534] on icon at bounding box center [197, 533] width 6 height 7
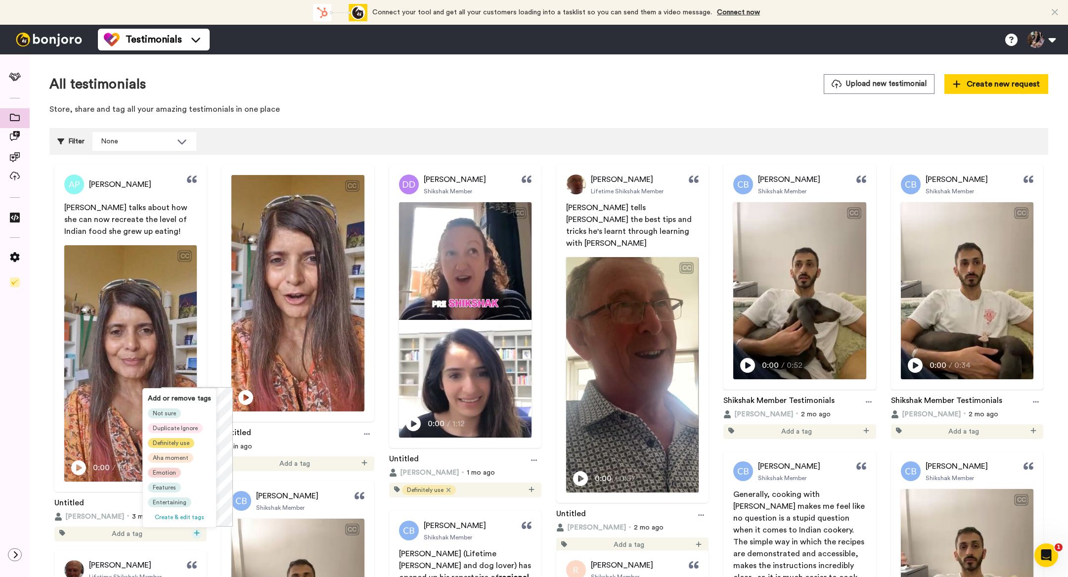
click at [179, 442] on span "Definitely use" at bounding box center [171, 443] width 37 height 8
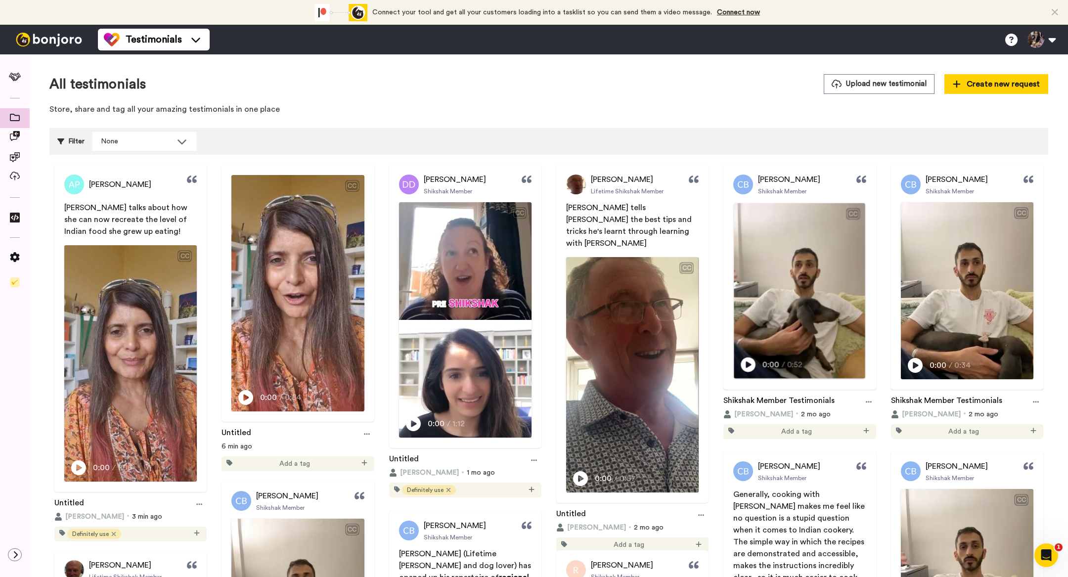
click at [754, 367] on icon at bounding box center [748, 364] width 15 height 15
click at [764, 324] on video at bounding box center [801, 290] width 132 height 175
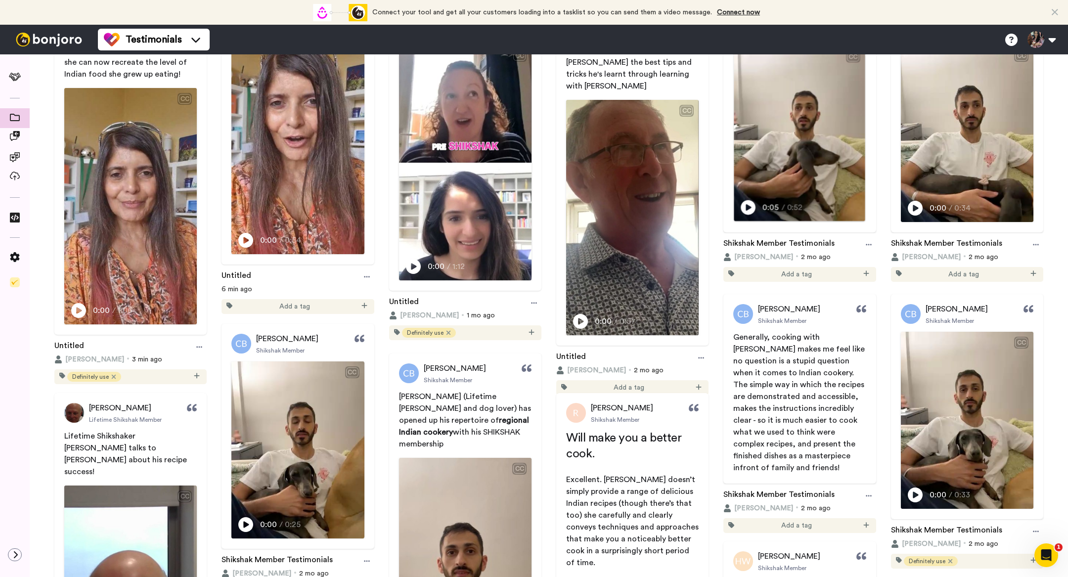
scroll to position [211, 0]
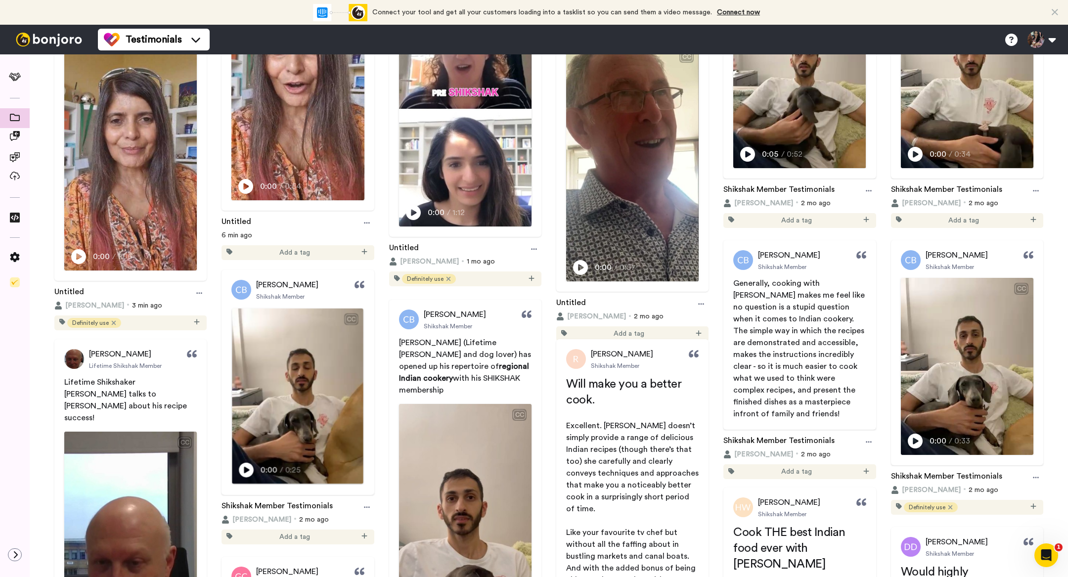
click at [246, 472] on icon at bounding box center [246, 469] width 15 height 15
click at [246, 472] on span "0:06" at bounding box center [247, 470] width 17 height 12
click at [918, 438] on icon at bounding box center [916, 440] width 15 height 15
click at [918, 438] on span "0:00" at bounding box center [917, 440] width 17 height 12
click at [918, 438] on icon at bounding box center [916, 440] width 15 height 15
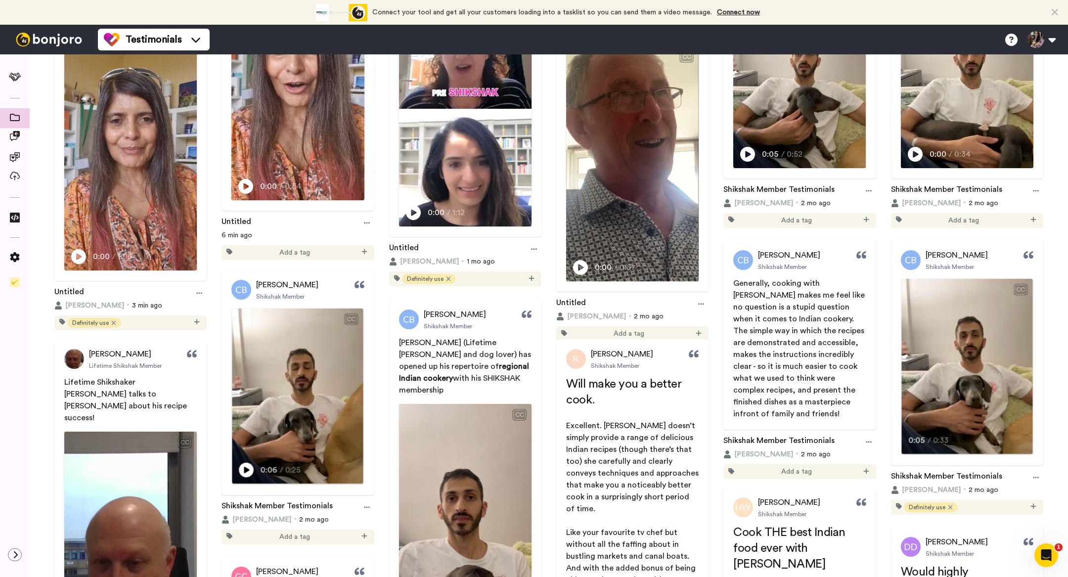
click at [938, 413] on span "Using Shit Shack, I think, is better than any cookbook that could be made from" at bounding box center [967, 423] width 119 height 20
click at [14, 131] on icon at bounding box center [15, 136] width 10 height 10
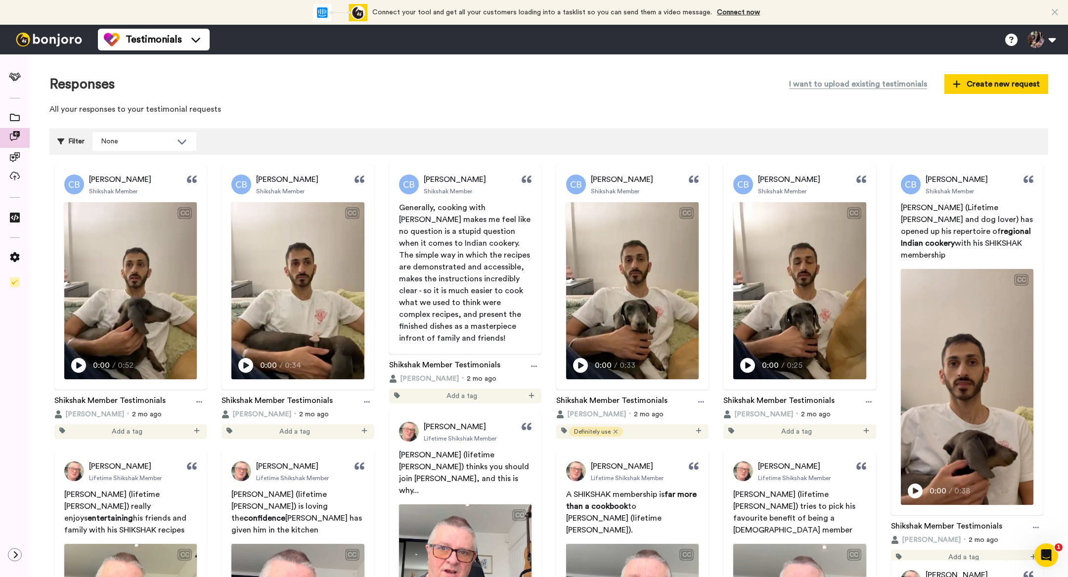
click at [57, 412] on icon at bounding box center [58, 415] width 8 height 8
click at [164, 137] on div "None" at bounding box center [136, 142] width 71 height 10
click at [249, 136] on div "Filter None Select all tags Confidence General Entertaining Features Emotion Ah…" at bounding box center [548, 141] width 999 height 27
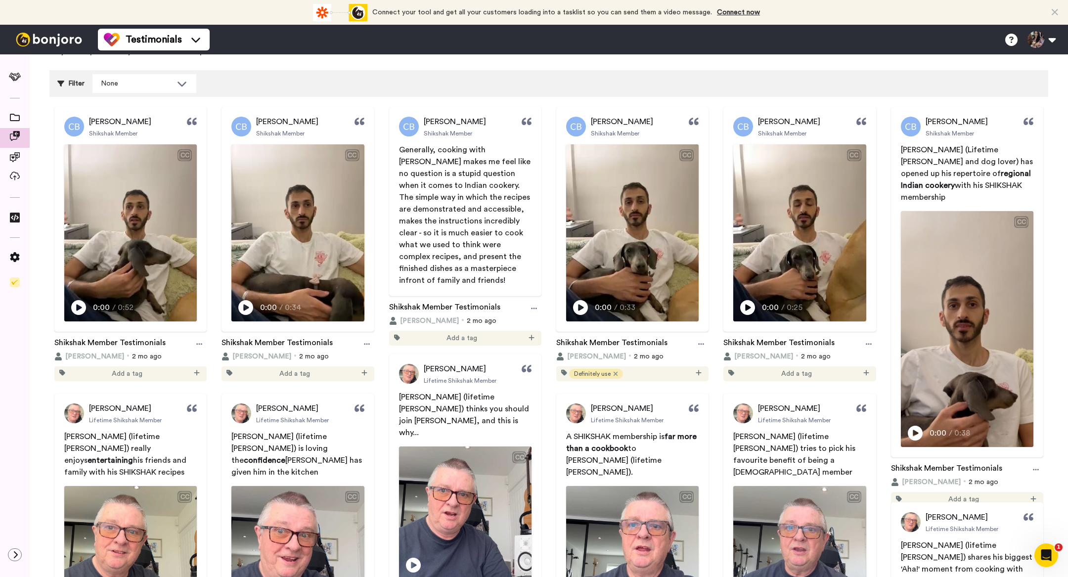
scroll to position [59, 0]
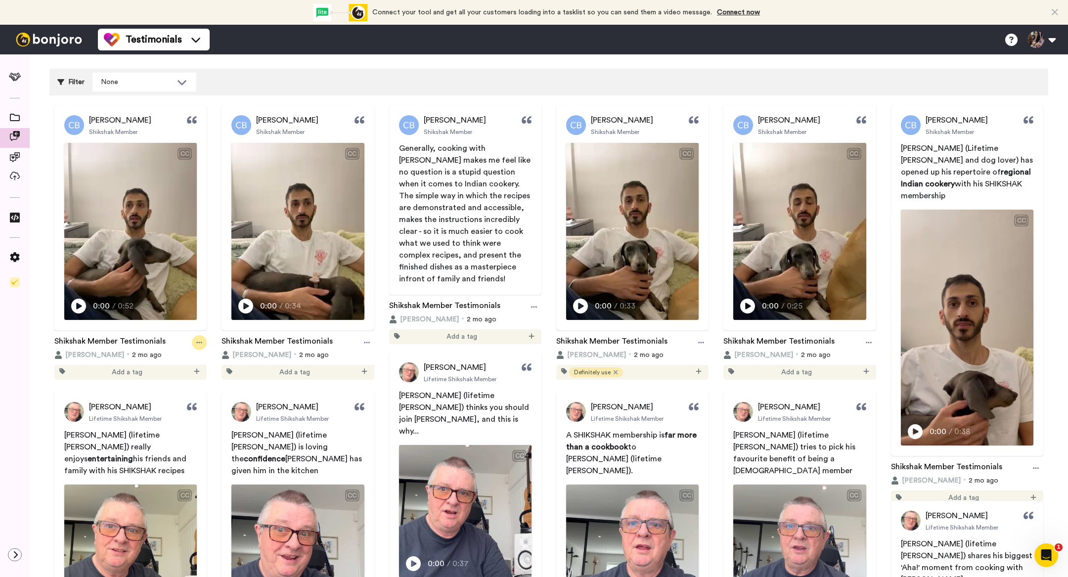
click at [195, 337] on div at bounding box center [199, 342] width 15 height 15
click at [175, 235] on img at bounding box center [131, 231] width 132 height 175
click at [175, 235] on video at bounding box center [131, 231] width 132 height 175
click at [203, 345] on div at bounding box center [199, 342] width 15 height 15
click at [143, 267] on video at bounding box center [131, 231] width 132 height 175
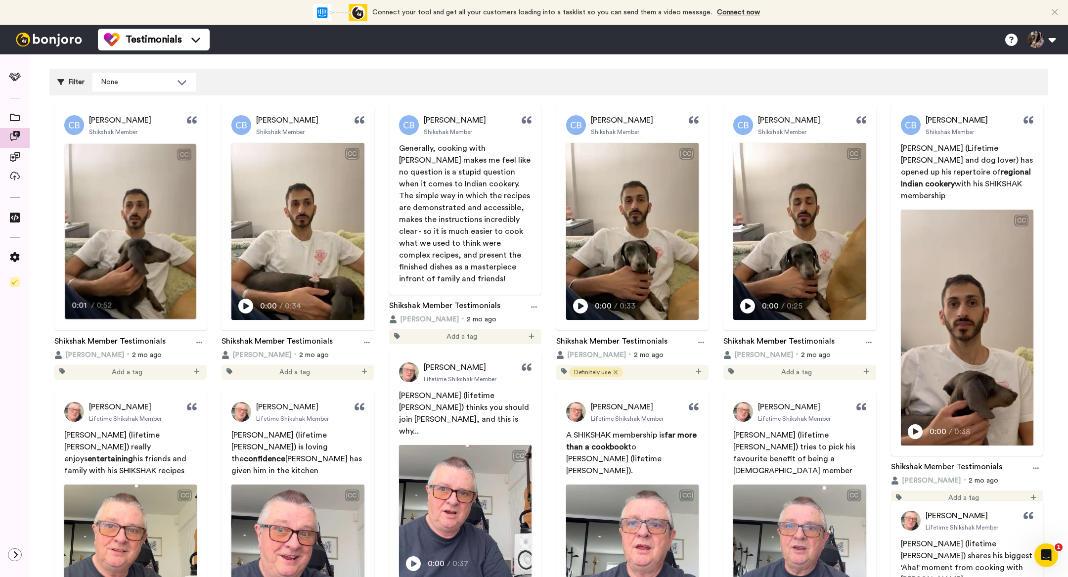
click at [143, 267] on video at bounding box center [131, 231] width 132 height 175
click at [13, 122] on span at bounding box center [15, 118] width 30 height 10
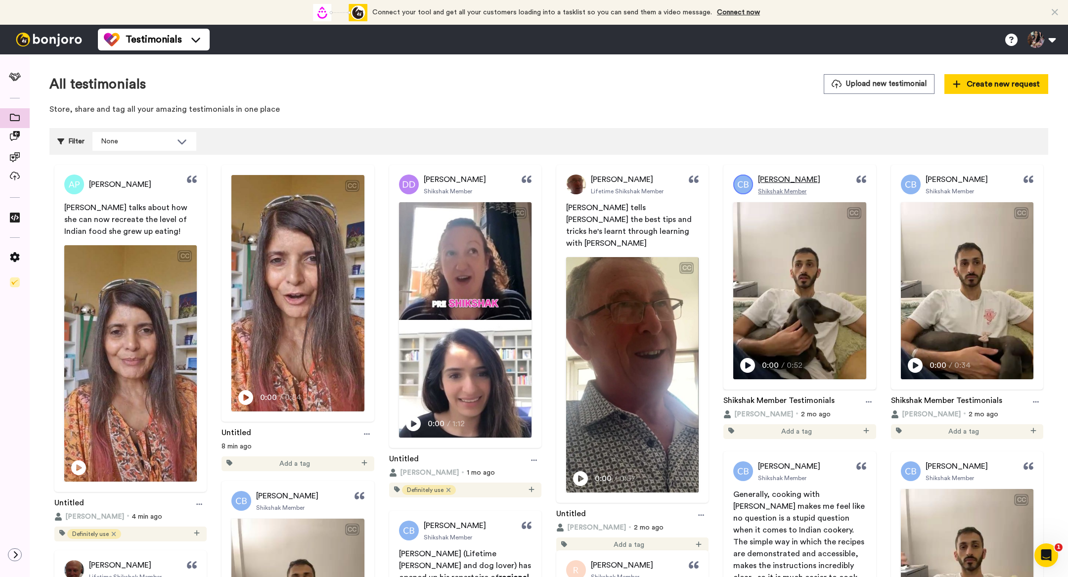
click at [745, 184] on img at bounding box center [744, 185] width 20 height 20
click at [774, 178] on span "Amar Bains" at bounding box center [789, 180] width 62 height 12
click at [869, 399] on icon at bounding box center [869, 402] width 6 height 7
click at [734, 185] on img at bounding box center [744, 185] width 20 height 20
click at [775, 181] on span "[PERSON_NAME]" at bounding box center [789, 180] width 62 height 12
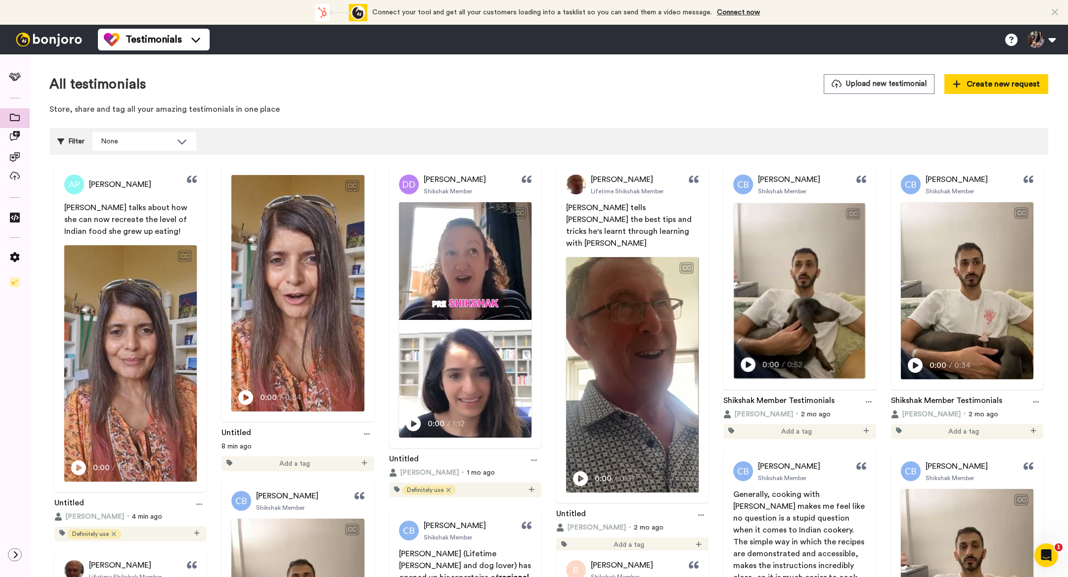
click at [777, 210] on div "CC" at bounding box center [801, 211] width 132 height 17
click at [774, 180] on span "[PERSON_NAME]" at bounding box center [789, 180] width 62 height 12
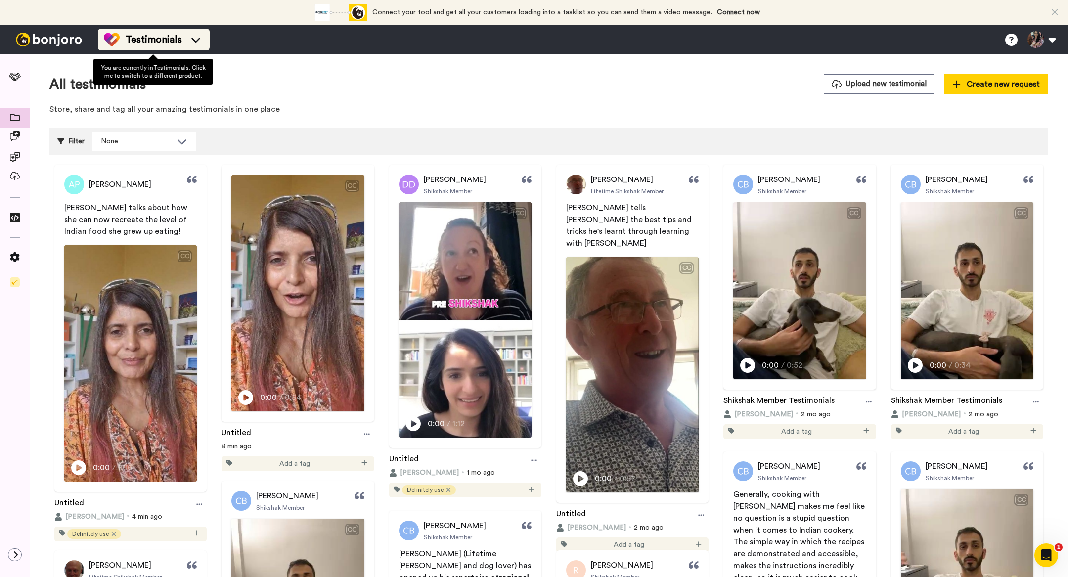
click at [165, 36] on span "Testimonials" at bounding box center [154, 40] width 56 height 14
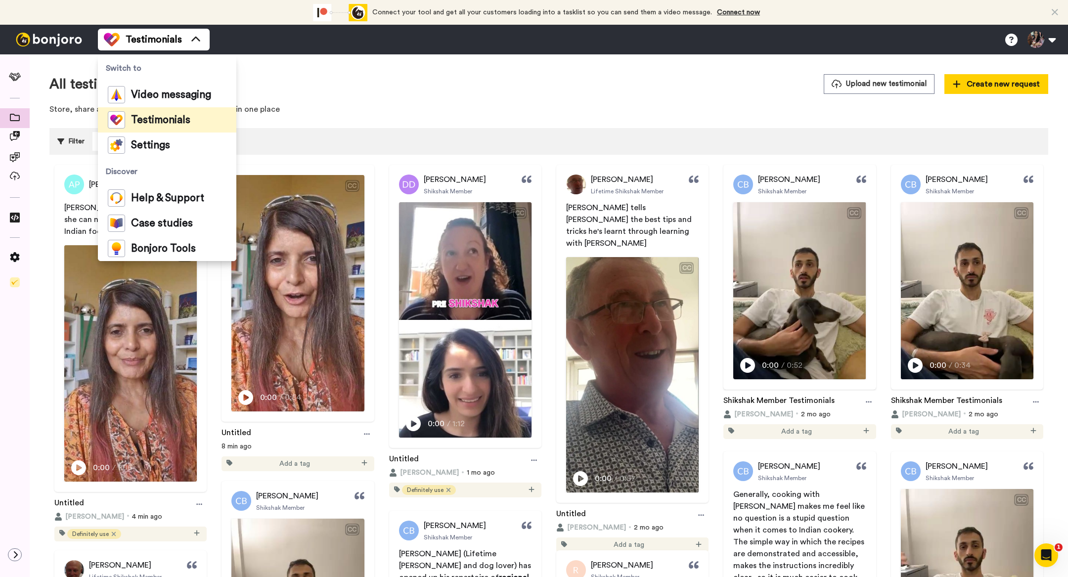
click at [291, 99] on div "All testimonials Upload new testimonial Create new request Store, share and tag…" at bounding box center [548, 97] width 999 height 46
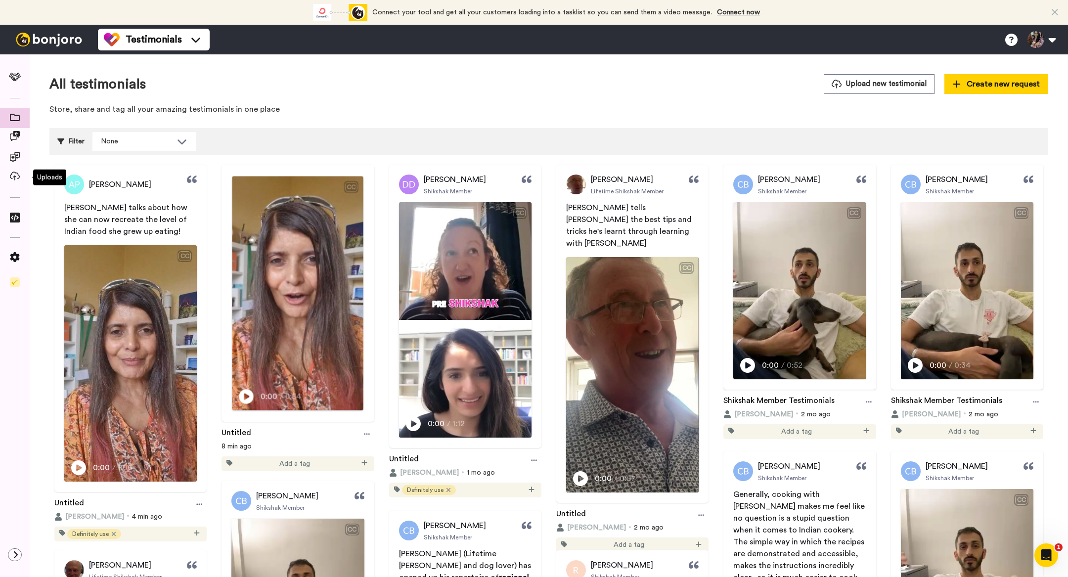
scroll to position [266, 0]
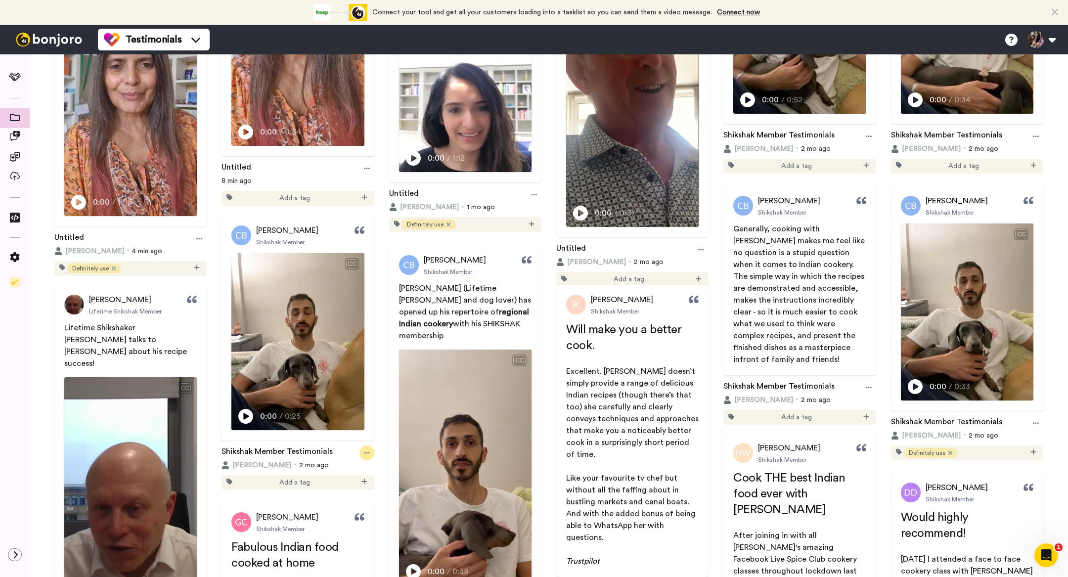
click at [367, 448] on div at bounding box center [367, 453] width 15 height 15
click at [333, 414] on div "Play/Pause 0:00 / 0:25" at bounding box center [298, 419] width 132 height 21
click at [333, 414] on div "0:01 / 0:25" at bounding box center [298, 419] width 132 height 21
click at [1044, 555] on icon "Open Intercom Messenger" at bounding box center [1047, 556] width 16 height 16
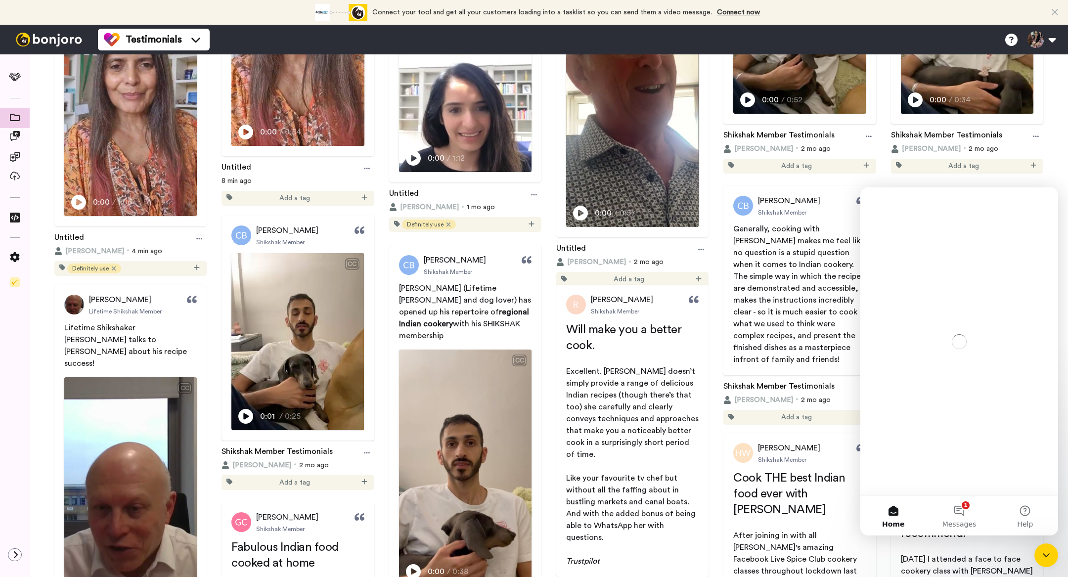
scroll to position [0, 0]
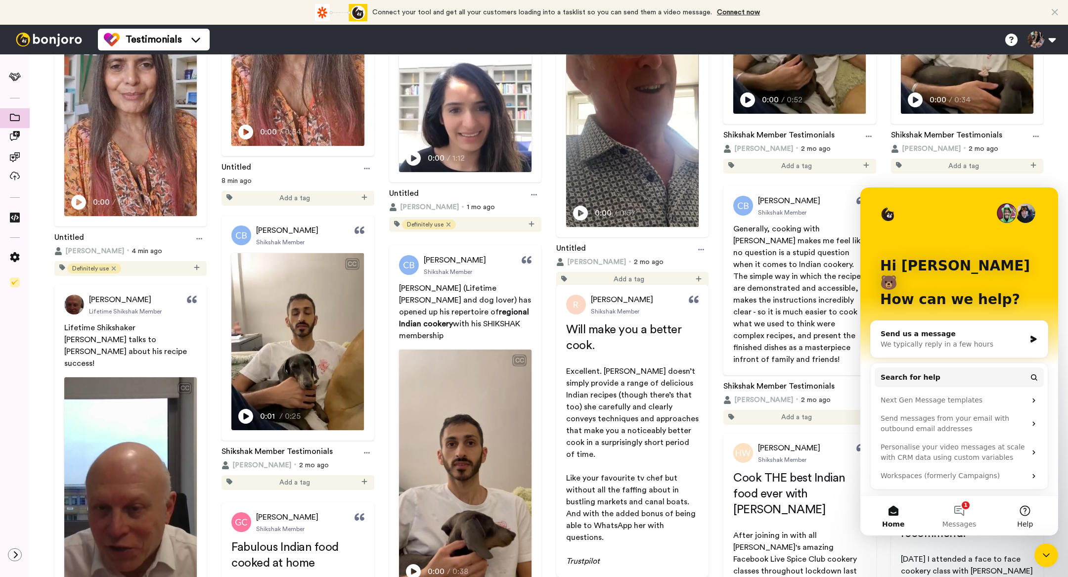
click at [1020, 512] on button "Help" at bounding box center [1026, 516] width 66 height 40
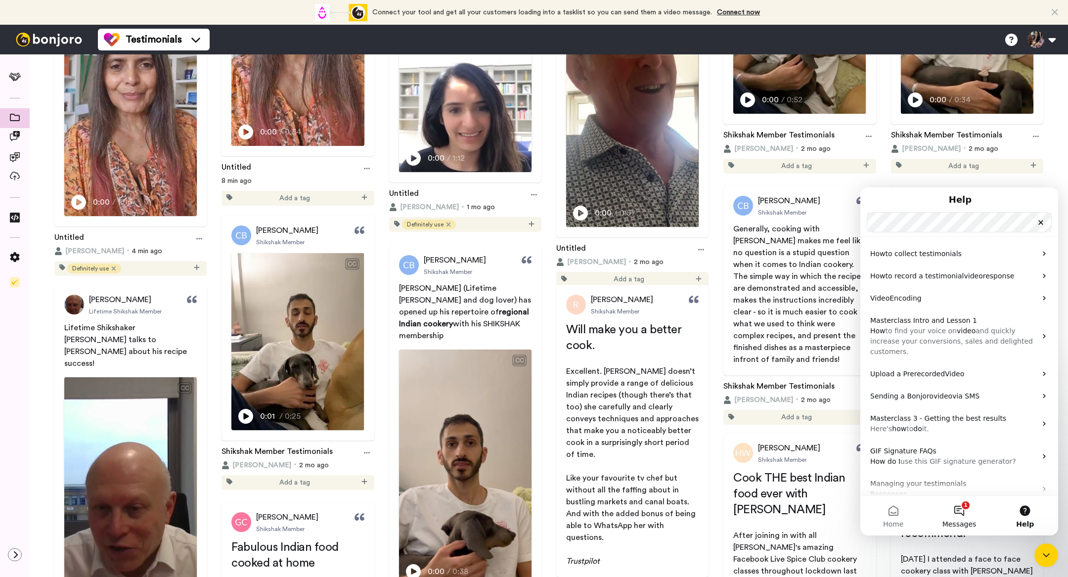
click at [962, 511] on button "1 Messages" at bounding box center [959, 516] width 66 height 40
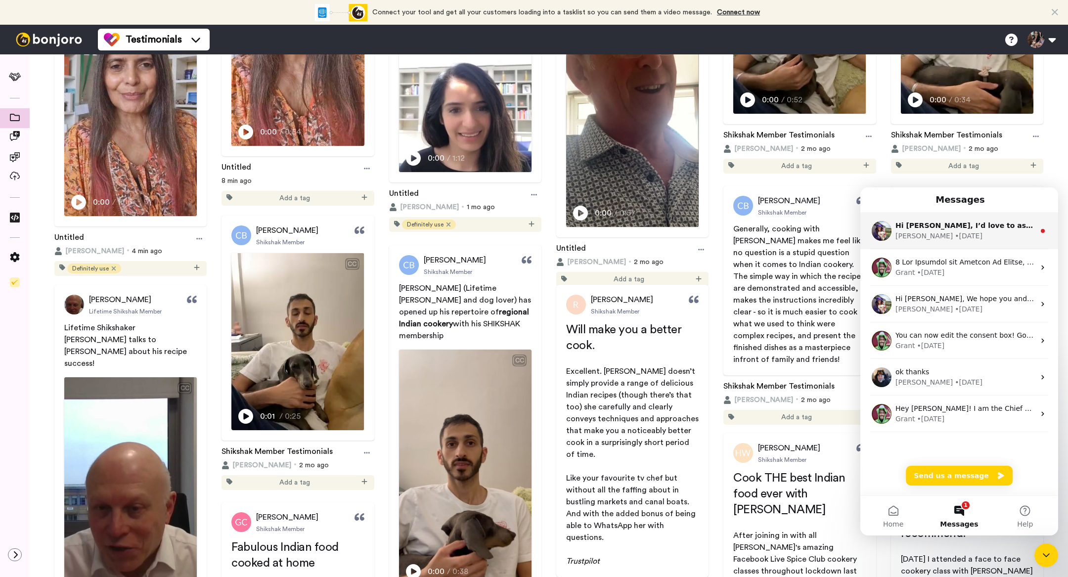
click at [944, 236] on div "Amy • 8w ago" at bounding box center [965, 236] width 139 height 10
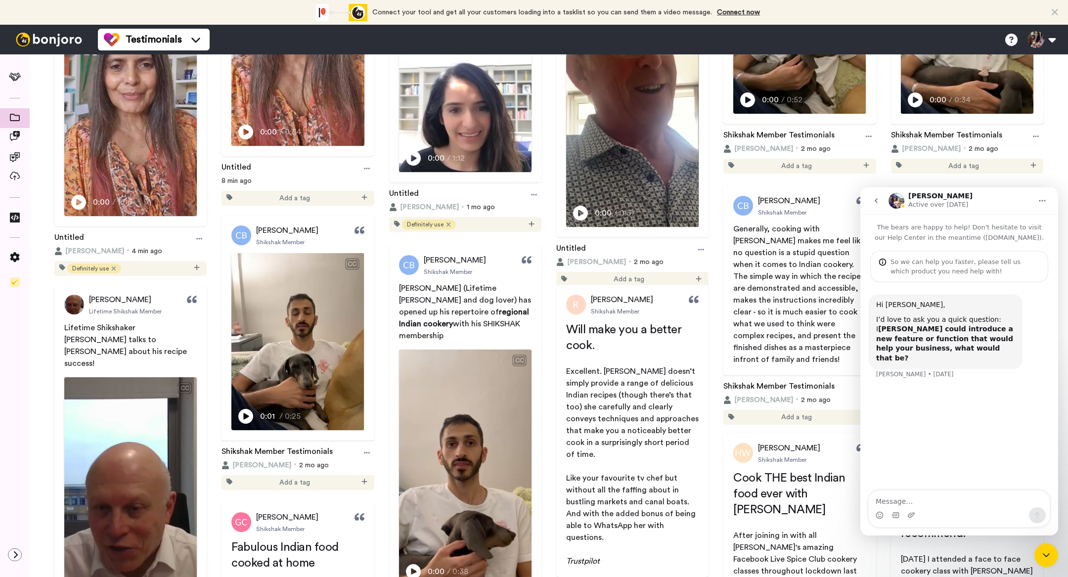
click at [876, 200] on icon "go back" at bounding box center [876, 200] width 3 height 5
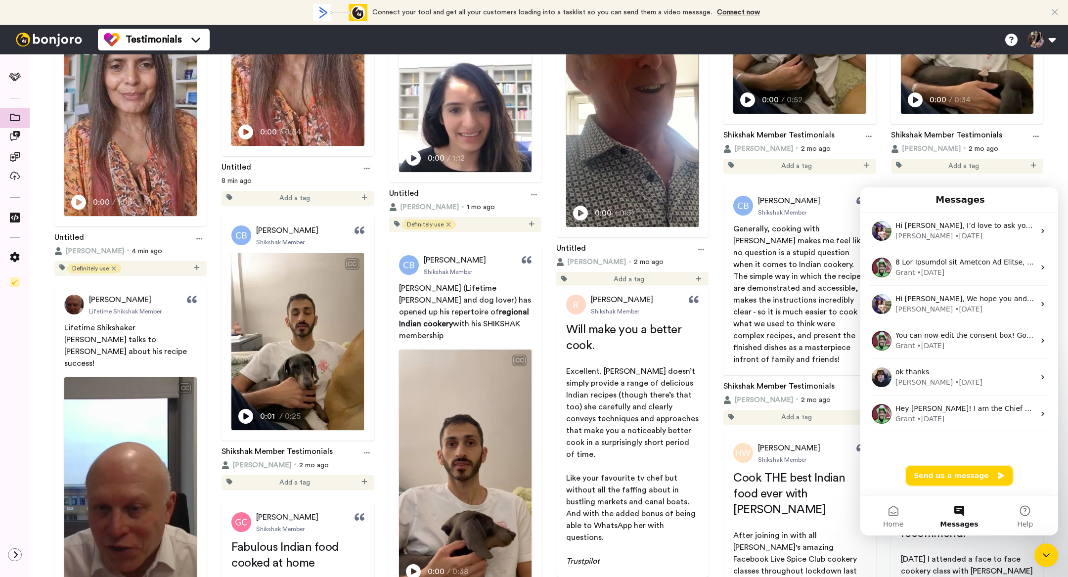
click at [947, 475] on button "Send us a message" at bounding box center [959, 476] width 107 height 20
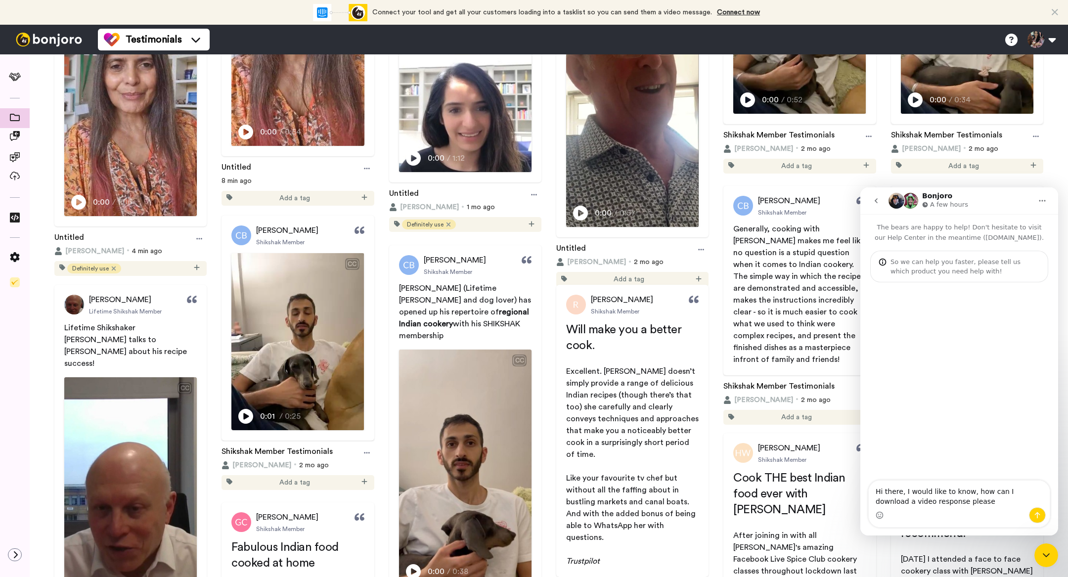
type textarea "Hi there, I would like to know, how can I download a video response please?"
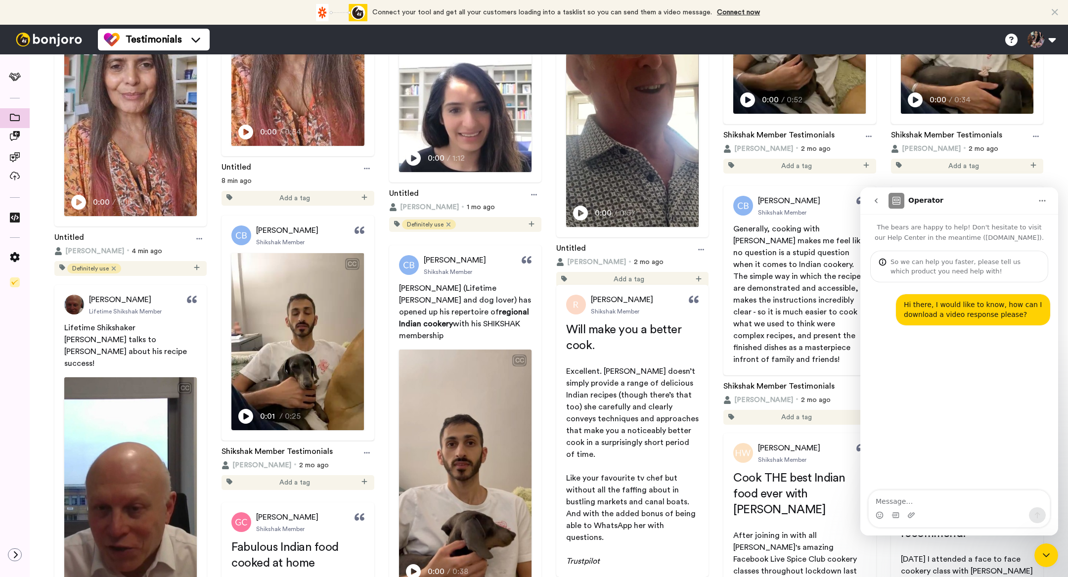
click at [1047, 548] on div "Close Intercom Messenger" at bounding box center [1047, 556] width 24 height 24
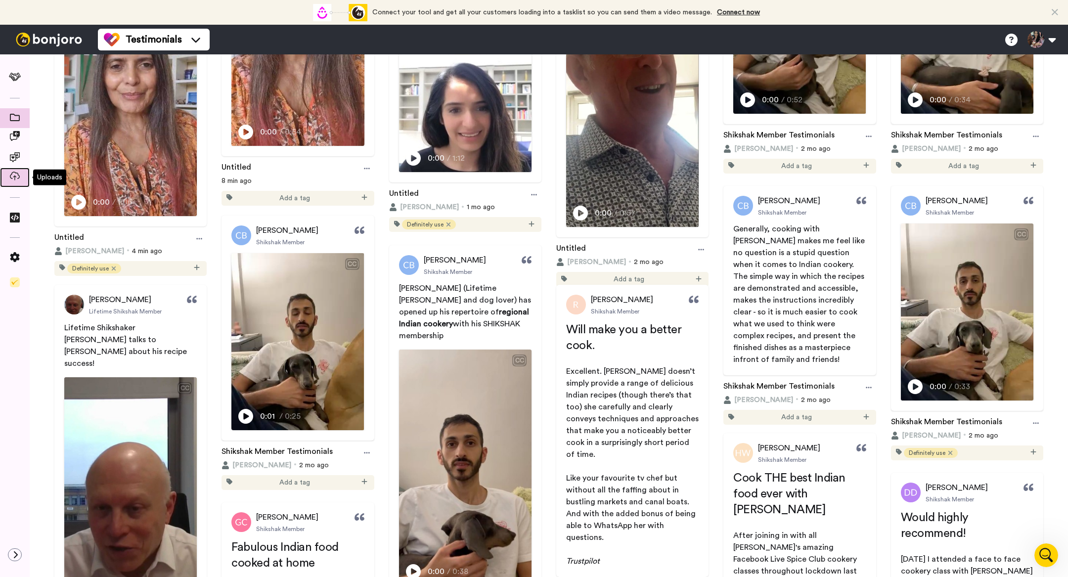
click at [13, 171] on div at bounding box center [15, 178] width 30 height 14
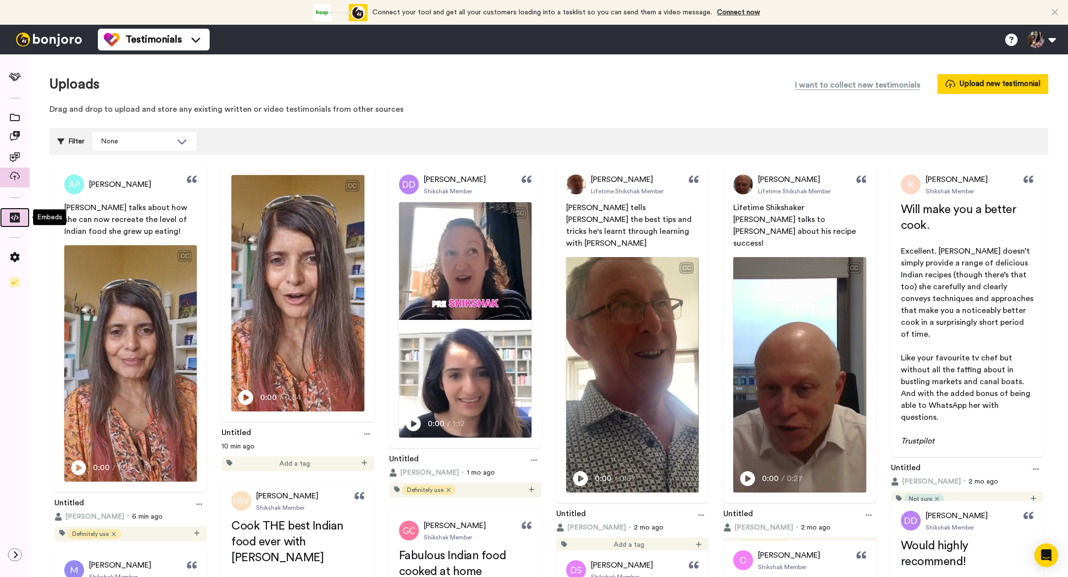
click at [16, 220] on icon at bounding box center [15, 218] width 10 height 10
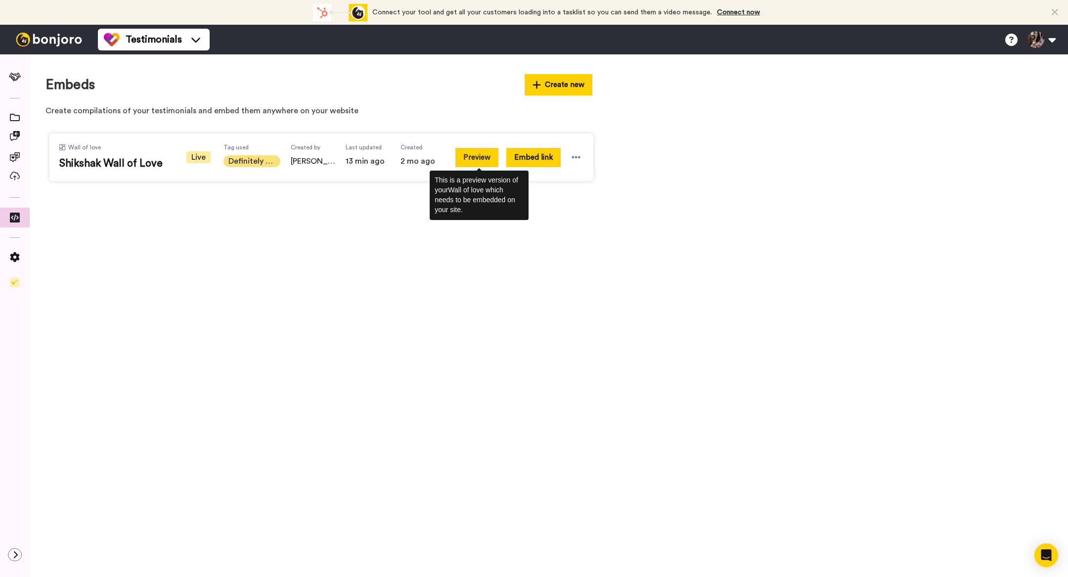
click at [477, 152] on button "Preview" at bounding box center [477, 157] width 43 height 19
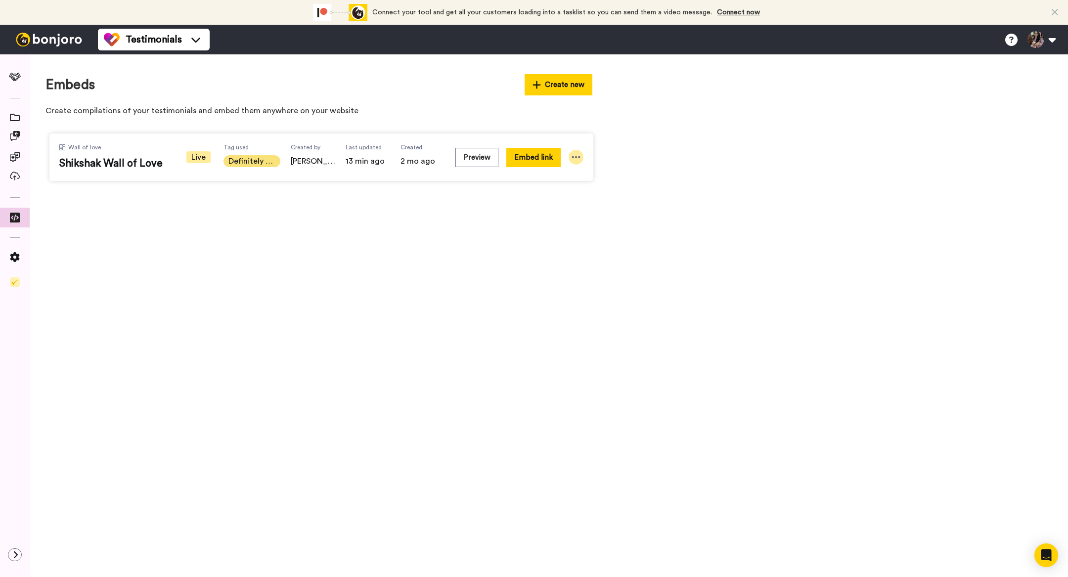
click at [570, 159] on div at bounding box center [576, 157] width 15 height 15
click at [560, 210] on span "Edit" at bounding box center [557, 211] width 13 height 7
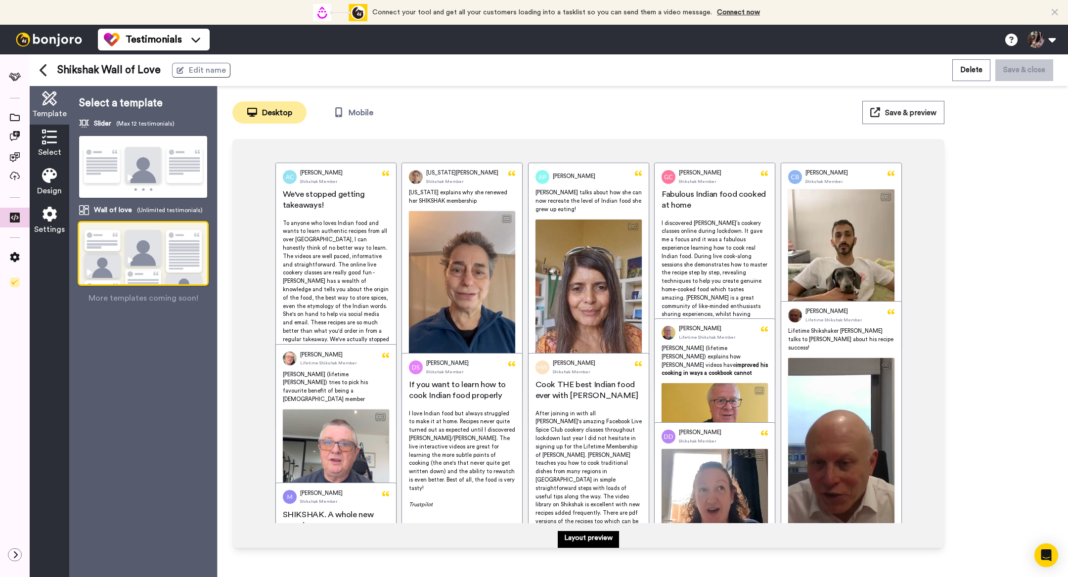
click at [921, 110] on span "Save & preview" at bounding box center [910, 112] width 51 height 7
click at [44, 147] on span "Select" at bounding box center [49, 152] width 23 height 12
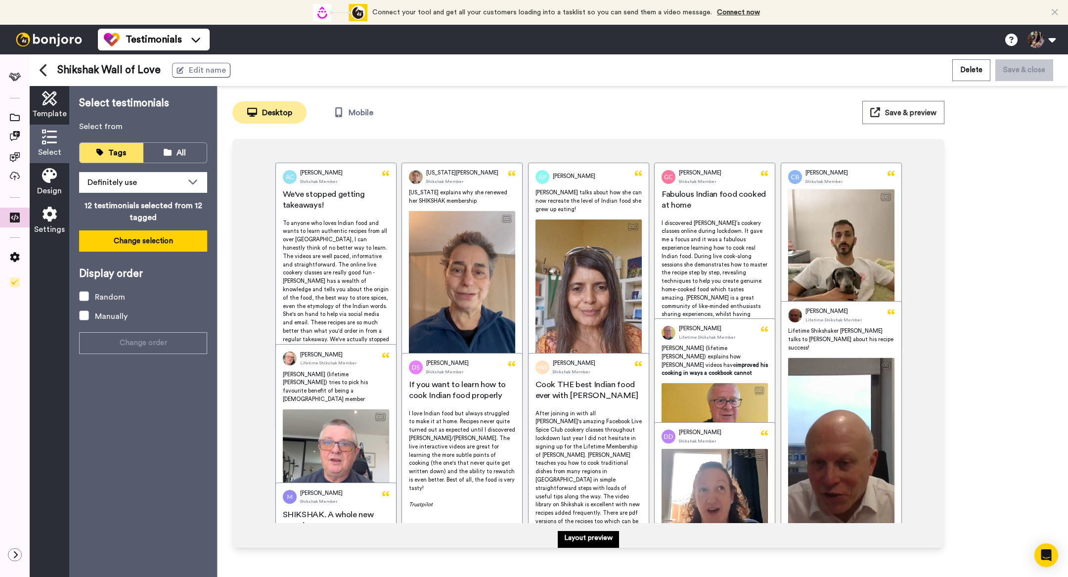
click at [165, 244] on button "Change selection" at bounding box center [143, 240] width 128 height 21
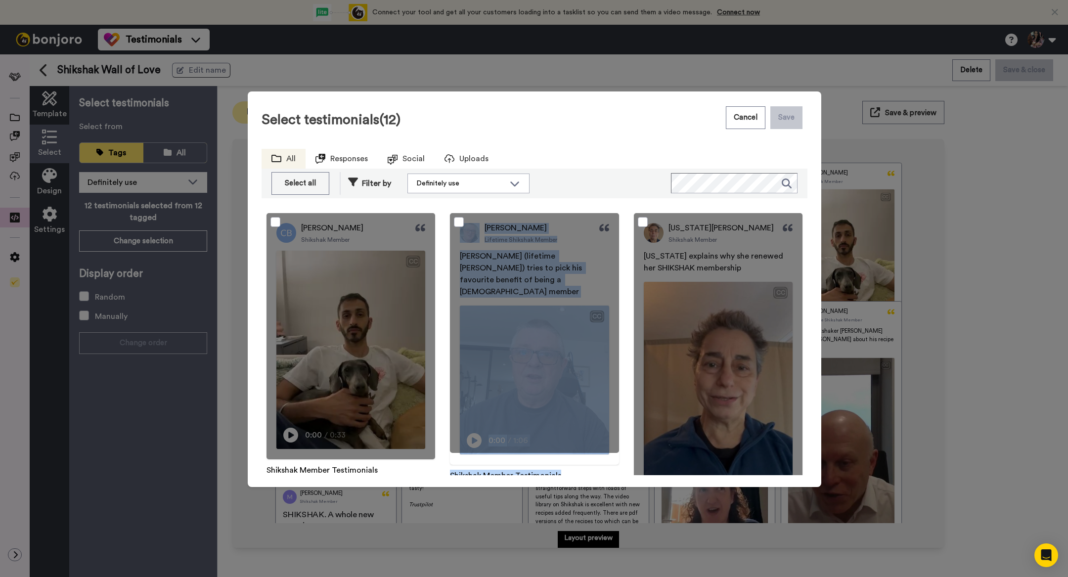
drag, startPoint x: 712, startPoint y: 294, endPoint x: 522, endPoint y: 287, distance: 190.0
click at [744, 120] on button "Cancel" at bounding box center [746, 117] width 40 height 23
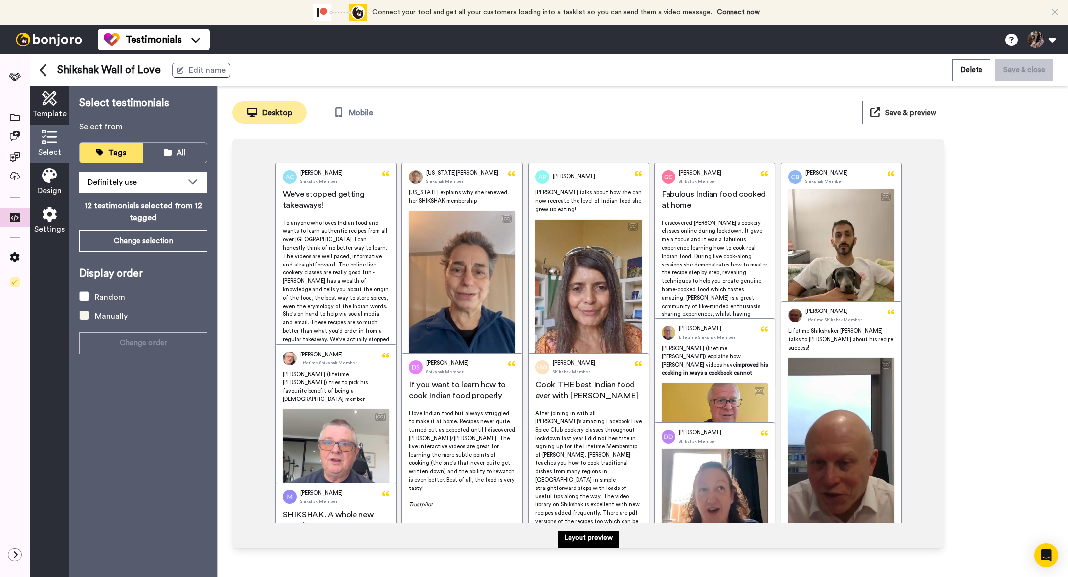
click at [86, 316] on span at bounding box center [84, 316] width 10 height 10
click at [108, 342] on button "Change order" at bounding box center [143, 342] width 128 height 21
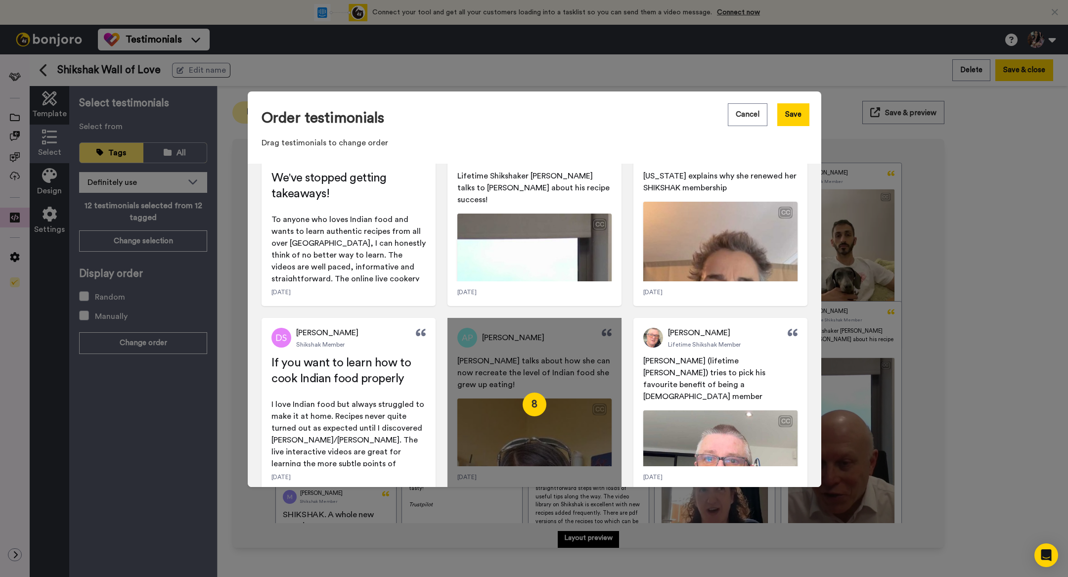
scroll to position [230, 0]
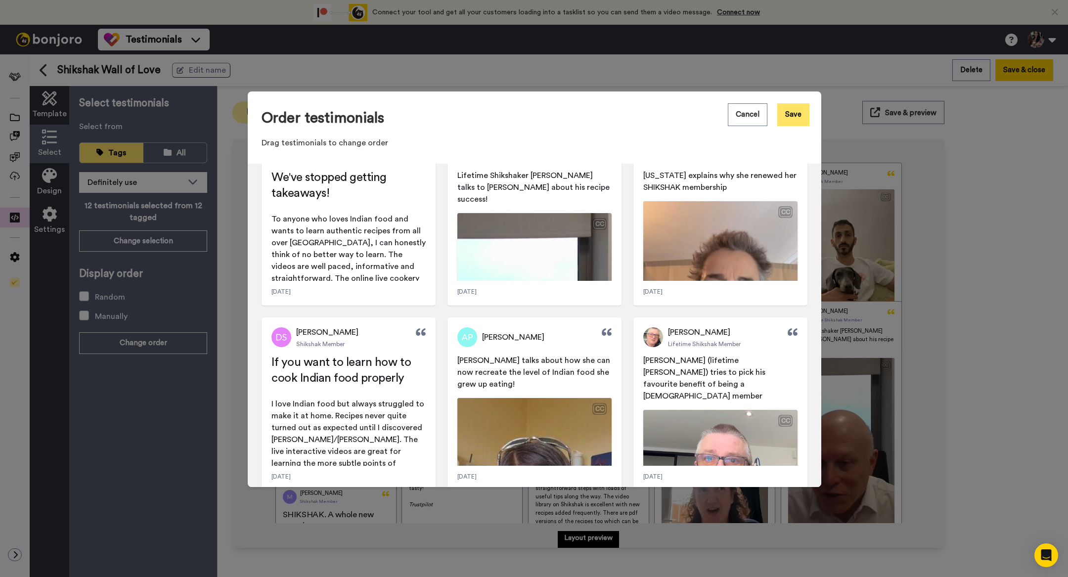
click at [795, 114] on button "Save" at bounding box center [794, 114] width 32 height 23
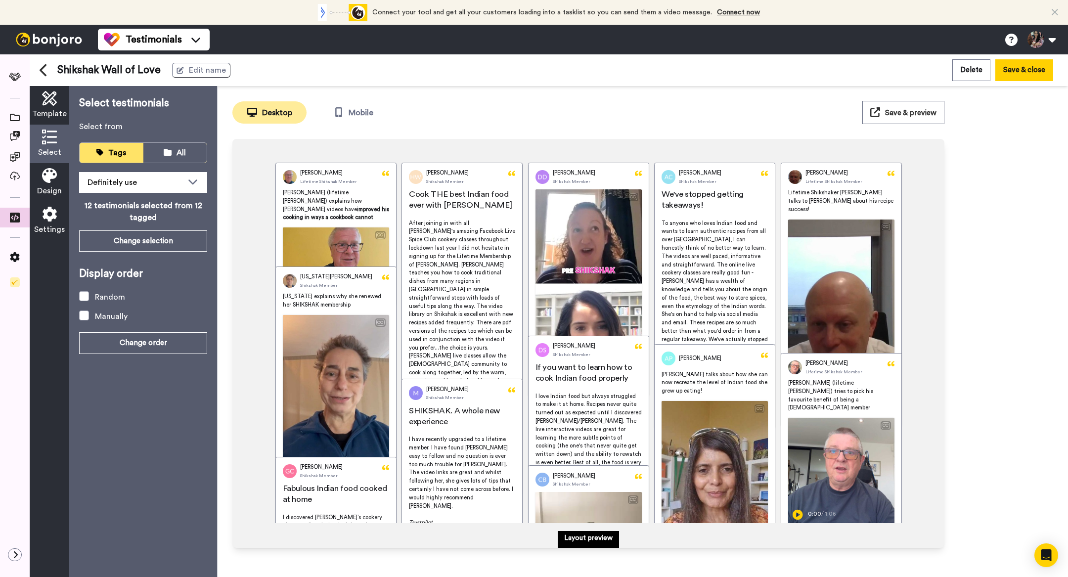
click at [900, 119] on button "Save & preview" at bounding box center [904, 112] width 82 height 23
click at [12, 174] on icon at bounding box center [15, 176] width 10 height 9
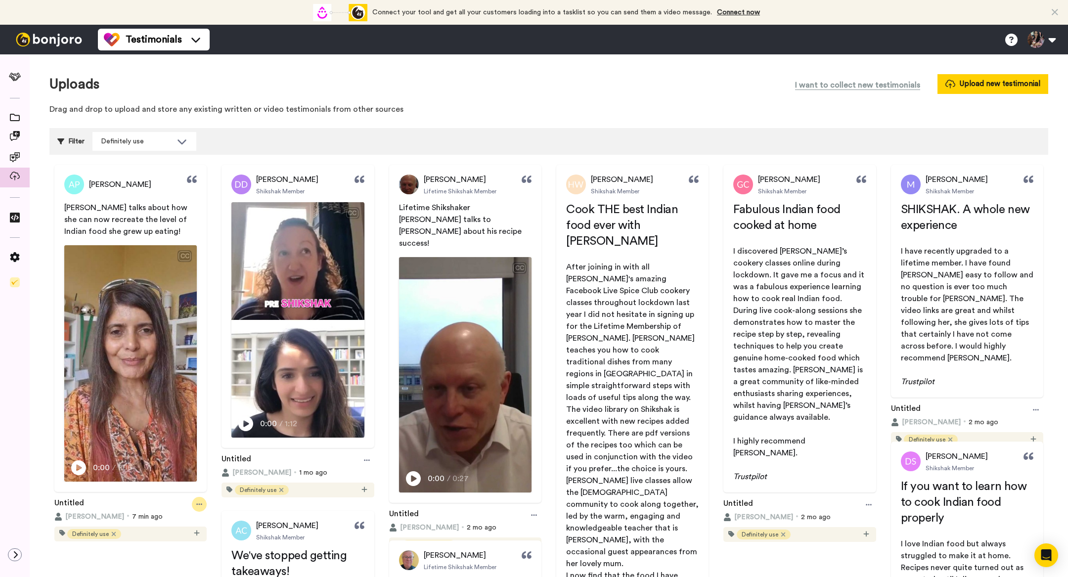
click at [193, 504] on div at bounding box center [199, 504] width 15 height 15
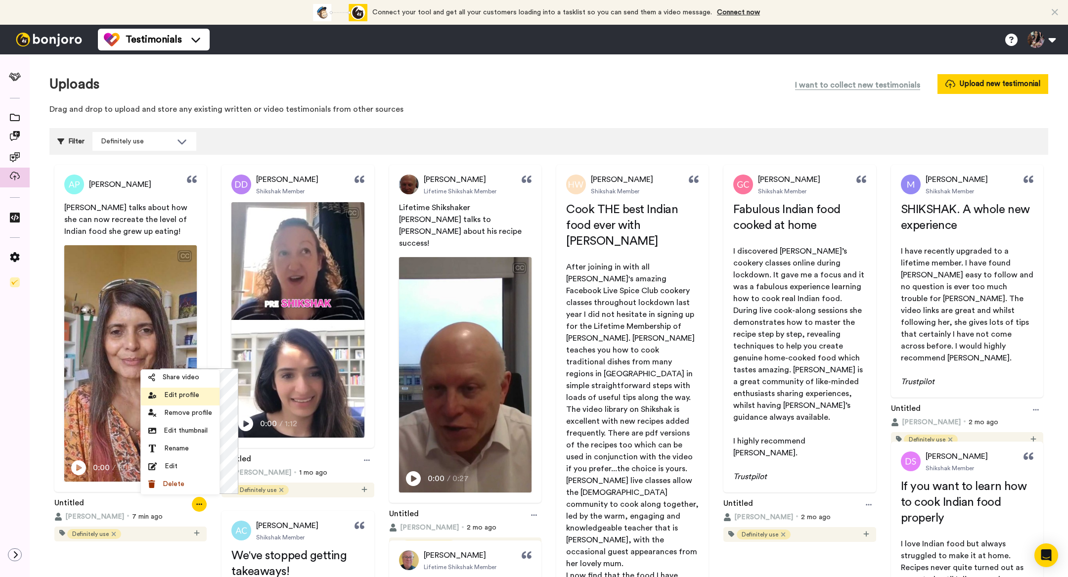
click at [174, 397] on span "Edit profile" at bounding box center [181, 395] width 35 height 10
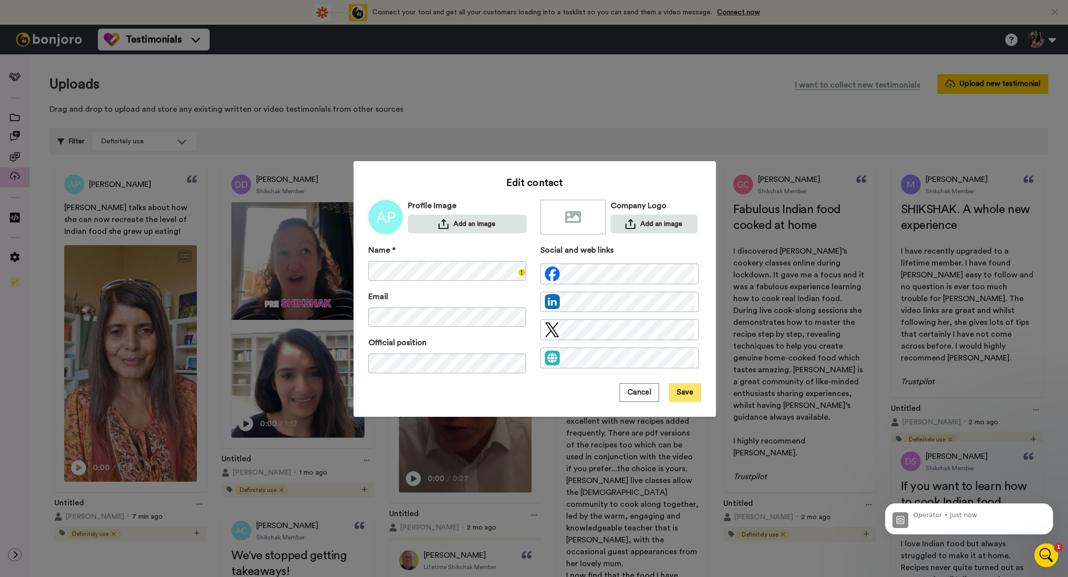
click at [689, 391] on button "Save" at bounding box center [685, 392] width 32 height 19
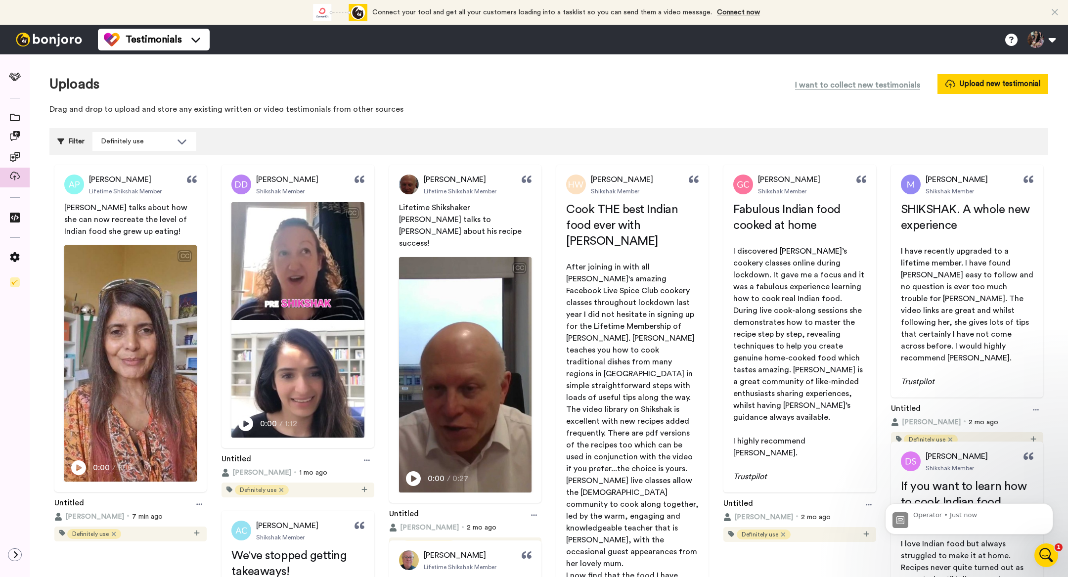
click at [1057, 554] on div "Open Intercom Messenger" at bounding box center [1046, 555] width 33 height 33
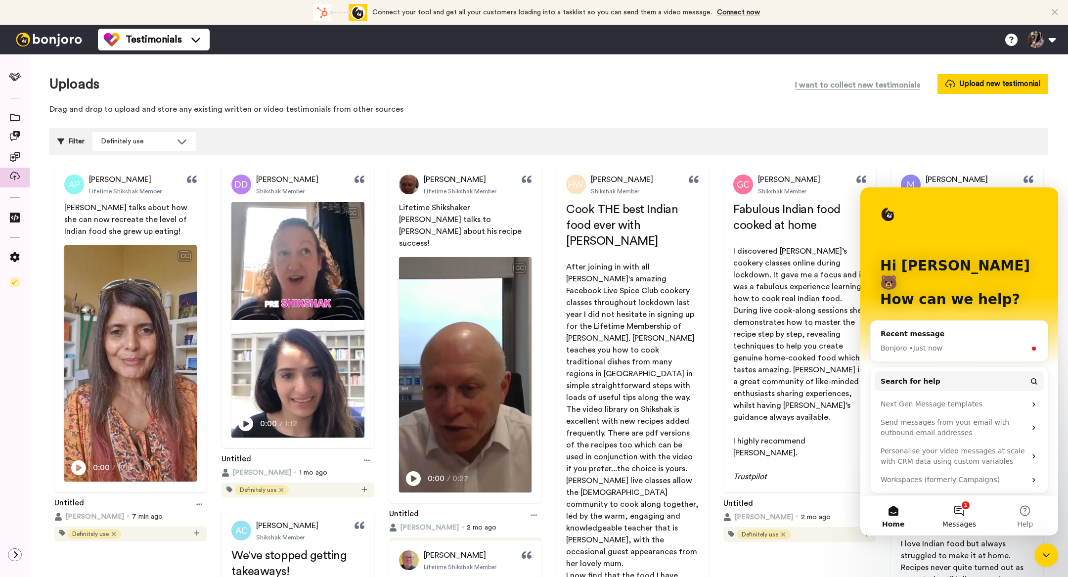
click at [957, 510] on button "1 Messages" at bounding box center [959, 516] width 66 height 40
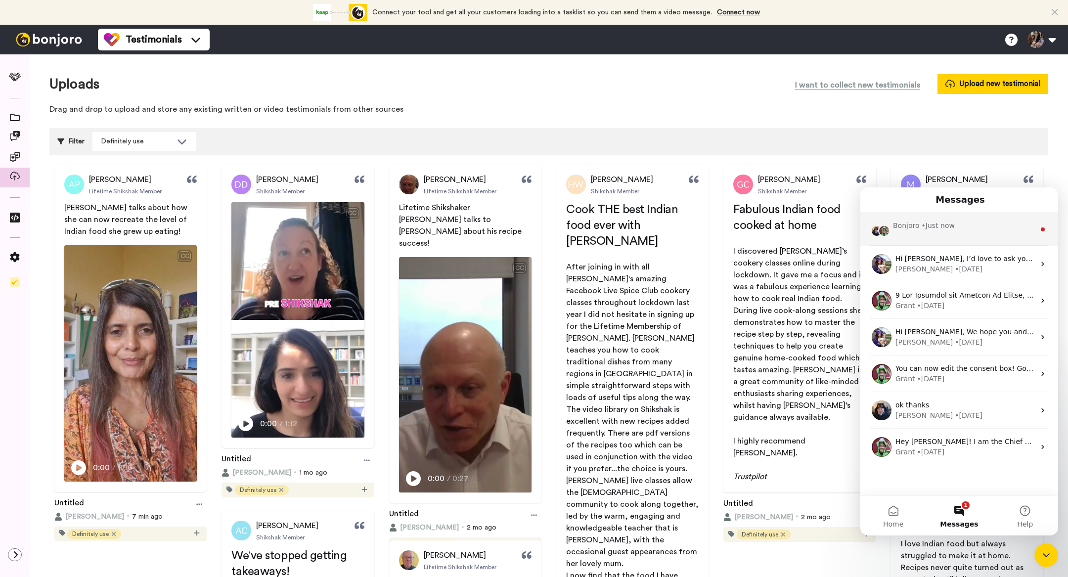
click at [928, 235] on div "[PERSON_NAME] • Just now" at bounding box center [960, 229] width 198 height 33
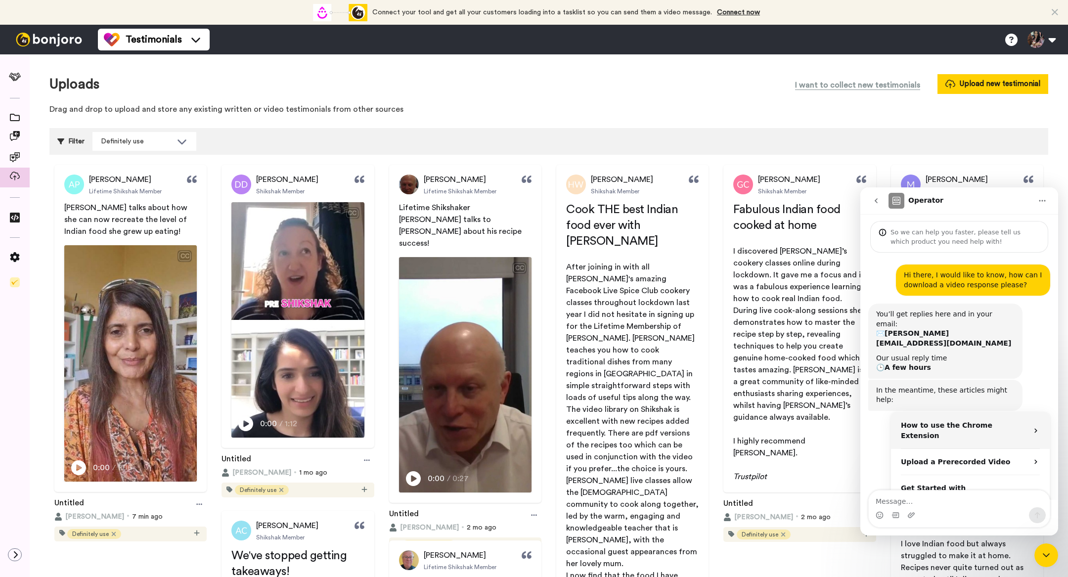
scroll to position [36, 0]
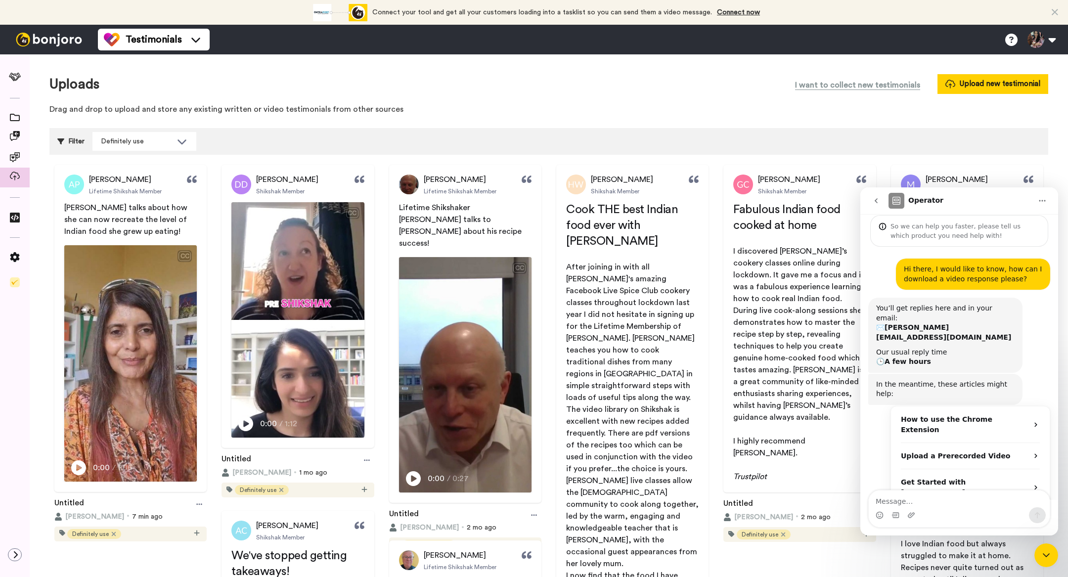
click at [1037, 551] on div "Close Intercom Messenger" at bounding box center [1047, 556] width 24 height 24
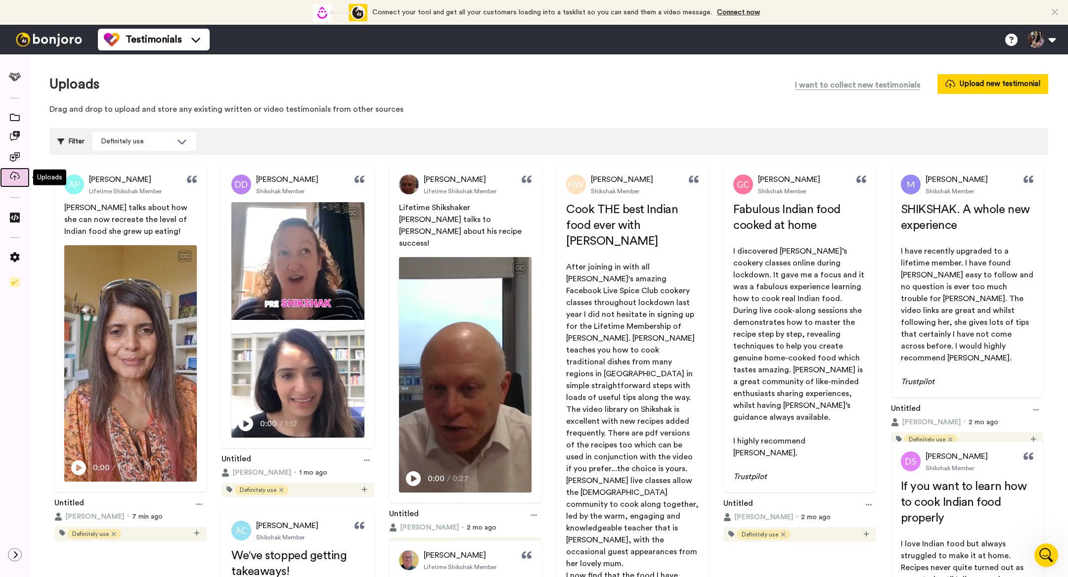
click at [13, 176] on icon at bounding box center [15, 176] width 10 height 9
click at [16, 160] on icon at bounding box center [15, 157] width 10 height 10
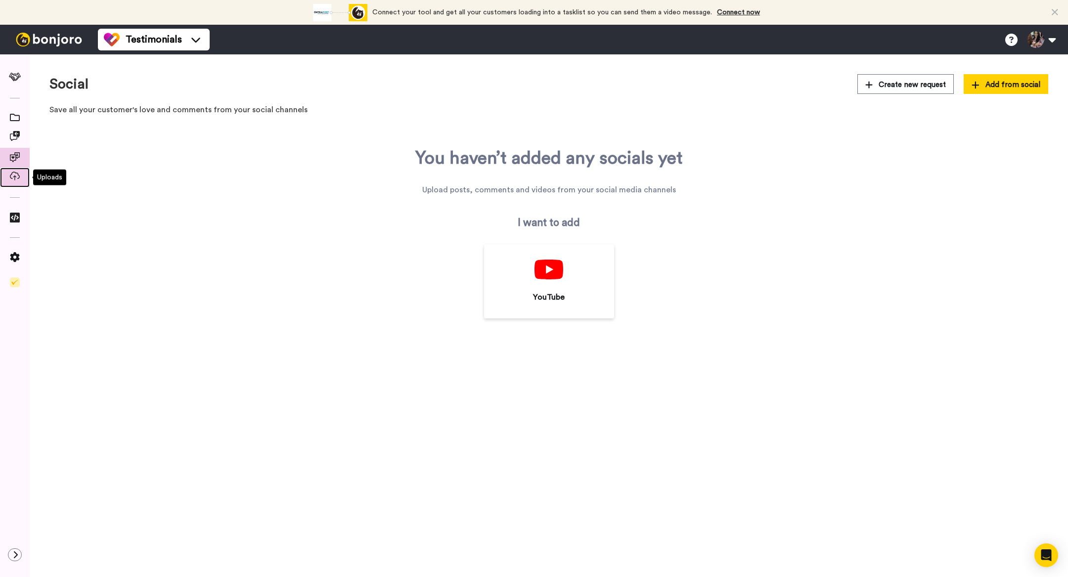
click at [18, 177] on icon at bounding box center [15, 176] width 10 height 9
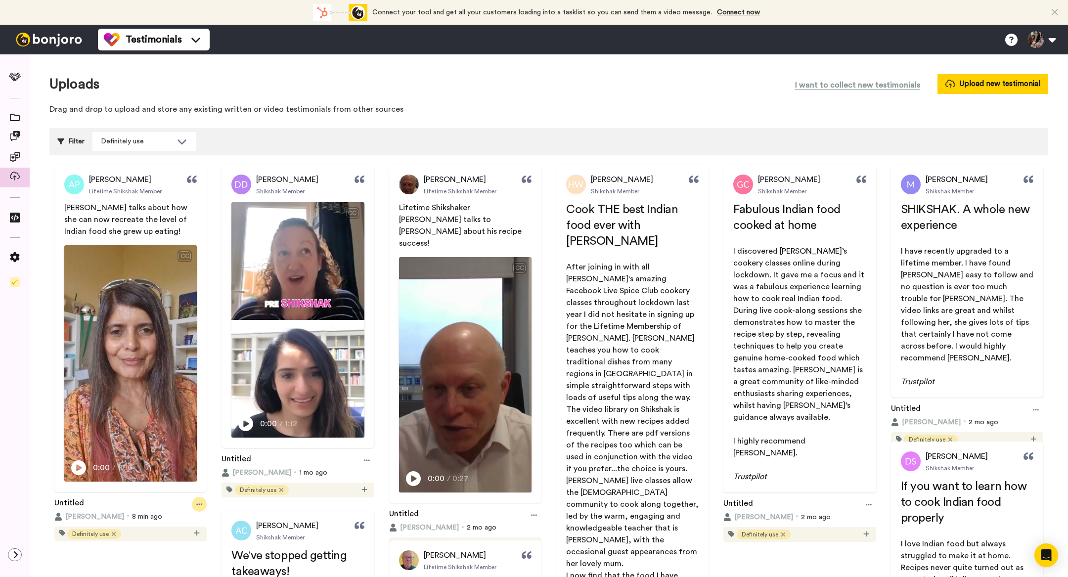
click at [198, 502] on icon at bounding box center [199, 504] width 6 height 7
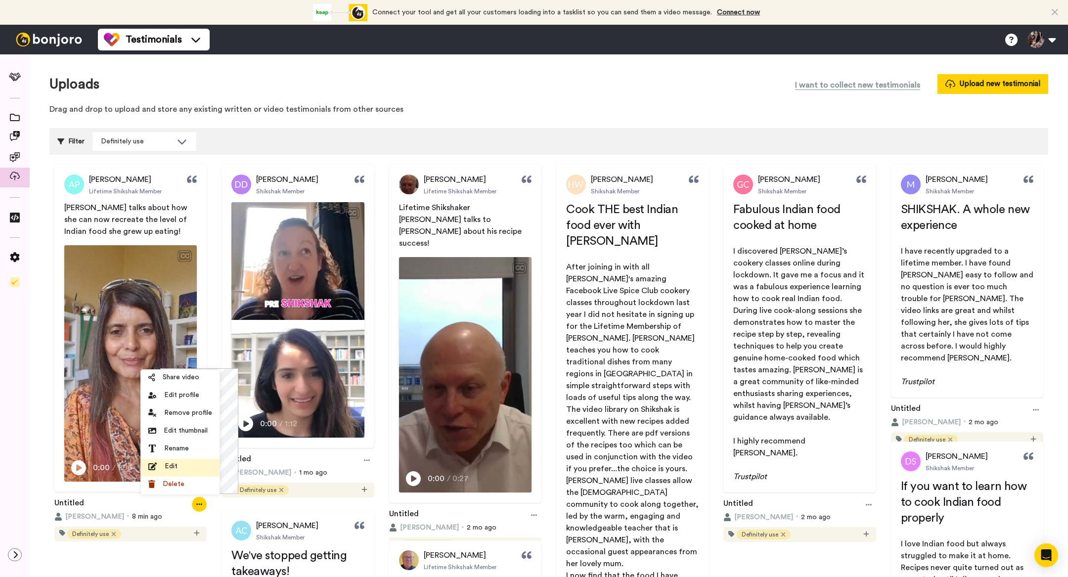
click at [173, 466] on span "Edit" at bounding box center [171, 466] width 13 height 10
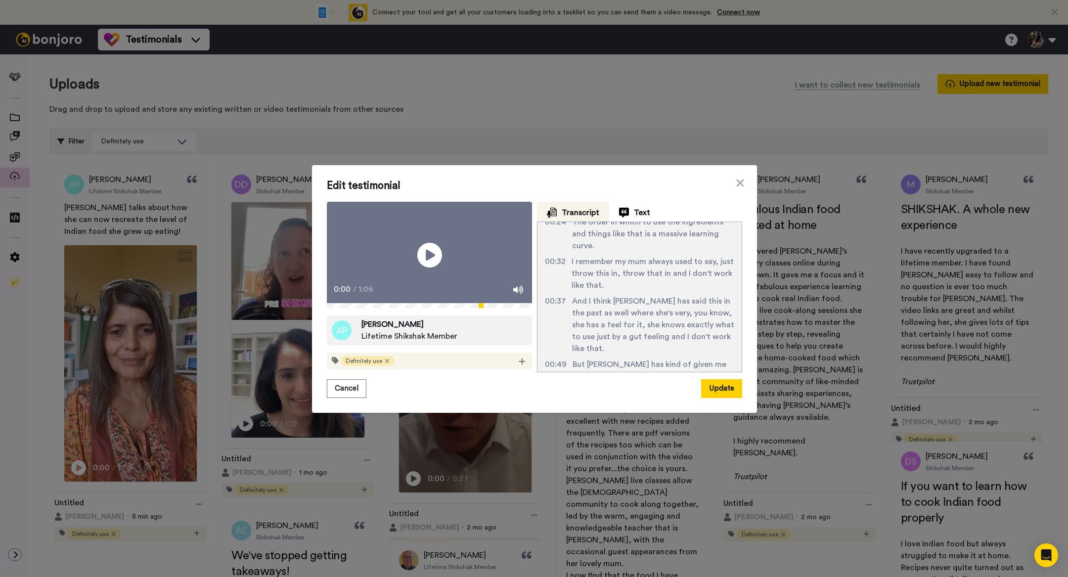
scroll to position [138, 0]
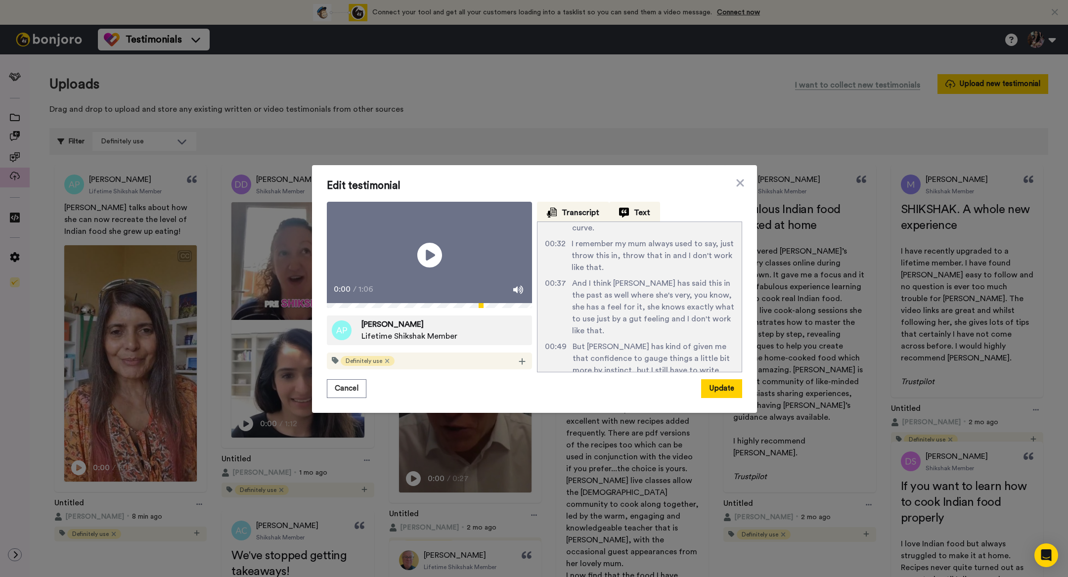
click at [599, 207] on span "Text" at bounding box center [581, 213] width 38 height 12
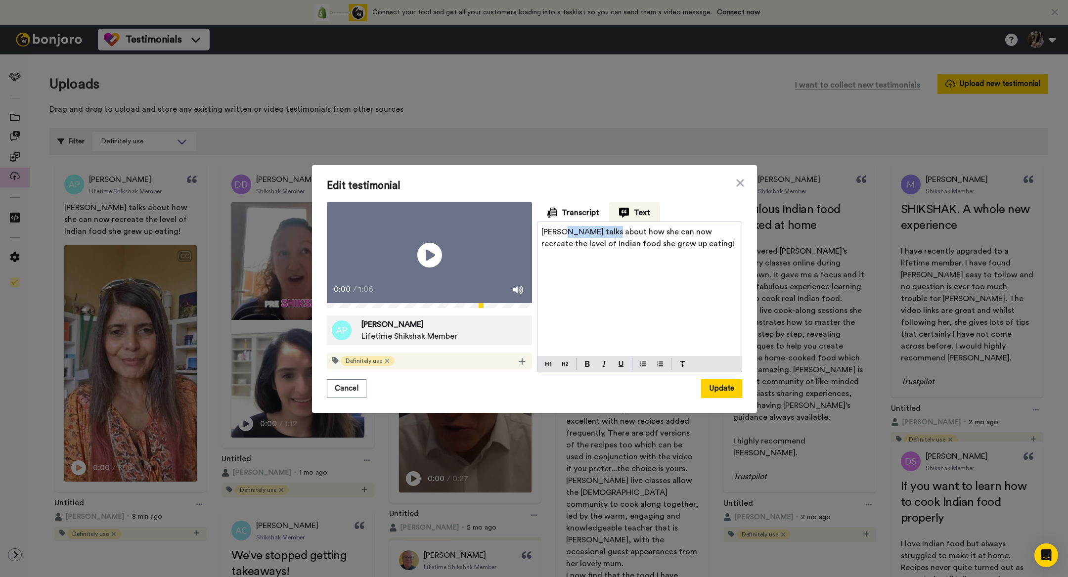
drag, startPoint x: 563, startPoint y: 216, endPoint x: 606, endPoint y: 217, distance: 43.6
click at [607, 228] on span "Aisha talks about how she can now recreate the level of Indian food she grew up…" at bounding box center [638, 238] width 193 height 20
click at [720, 398] on button "Update" at bounding box center [721, 388] width 41 height 19
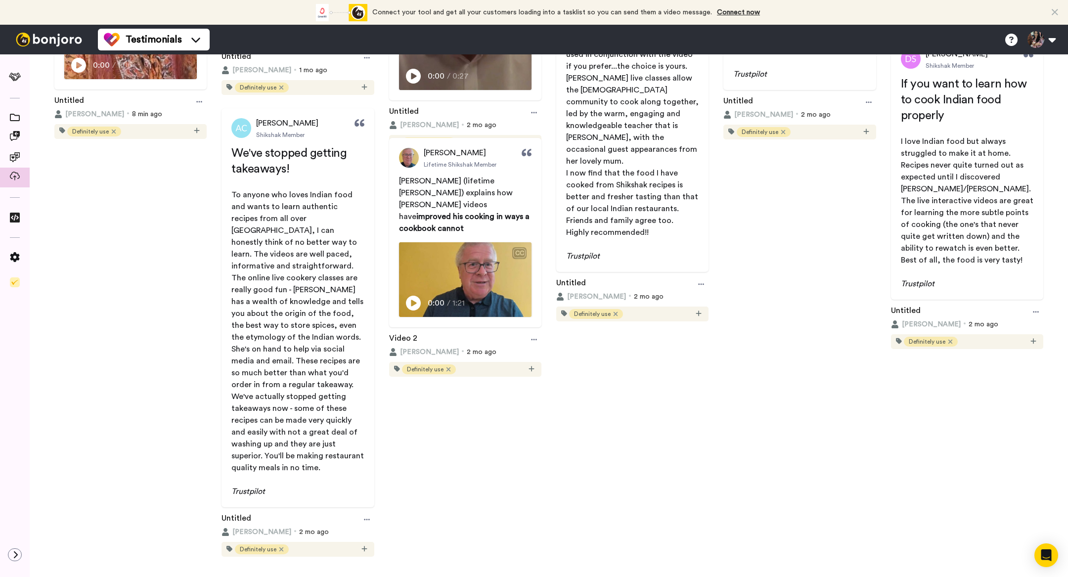
scroll to position [0, 0]
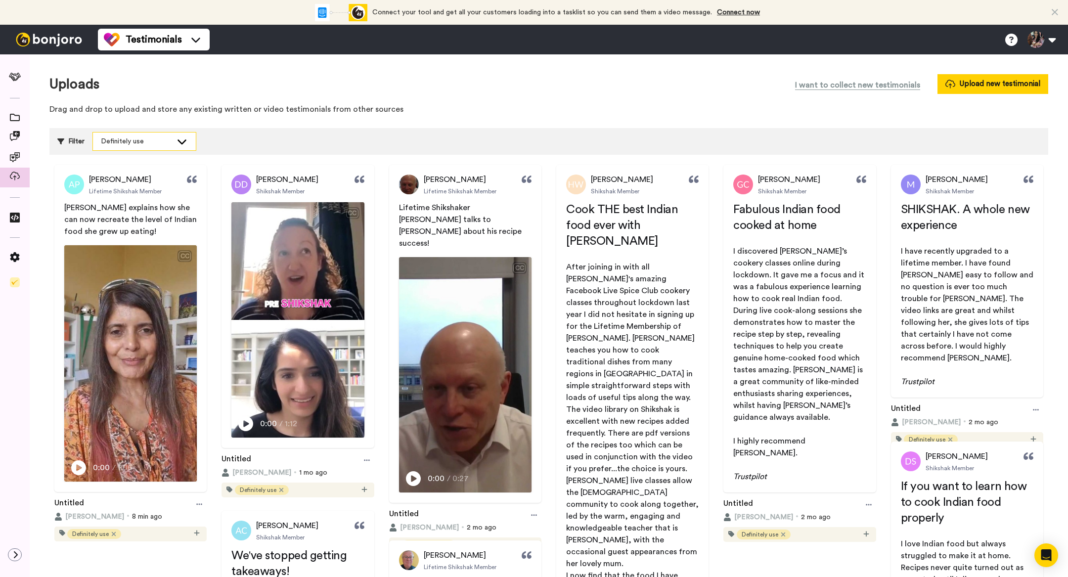
click at [172, 137] on div "Definitely use" at bounding box center [136, 142] width 71 height 10
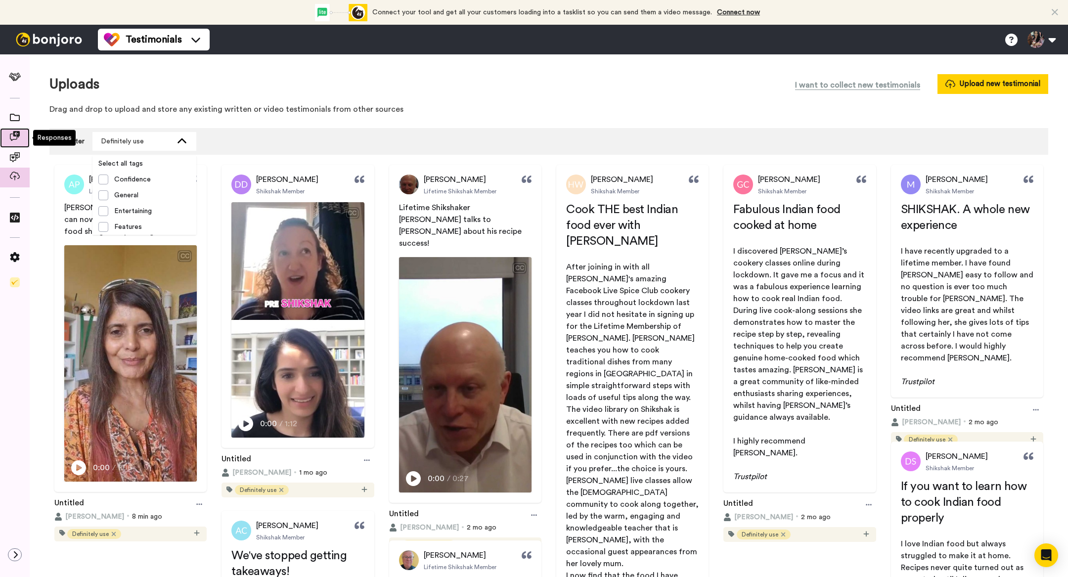
click at [13, 132] on icon at bounding box center [15, 136] width 10 height 10
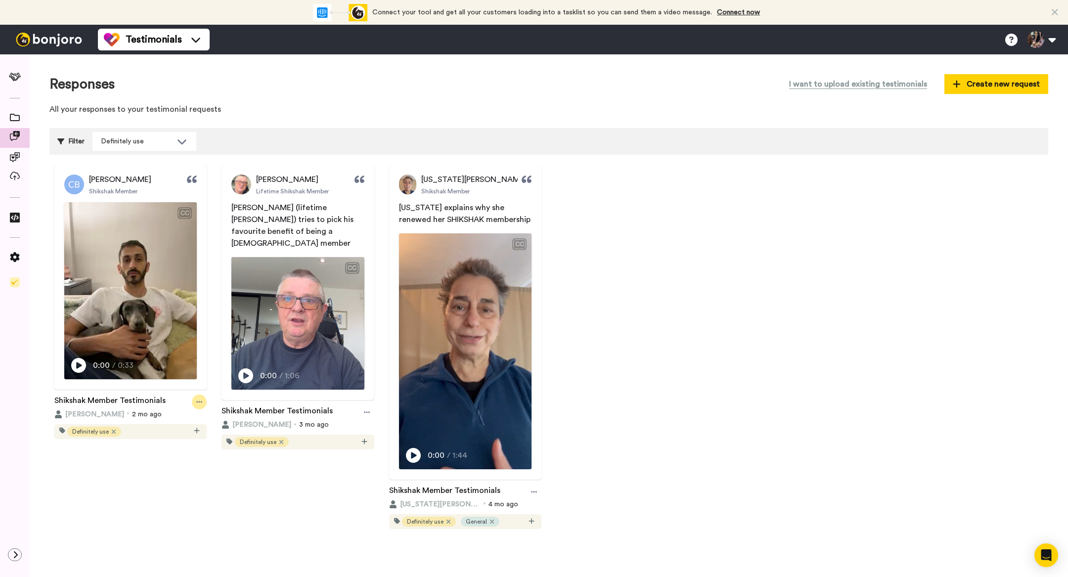
click at [197, 402] on icon at bounding box center [199, 402] width 6 height 7
click at [175, 434] on span "Edit" at bounding box center [173, 438] width 13 height 10
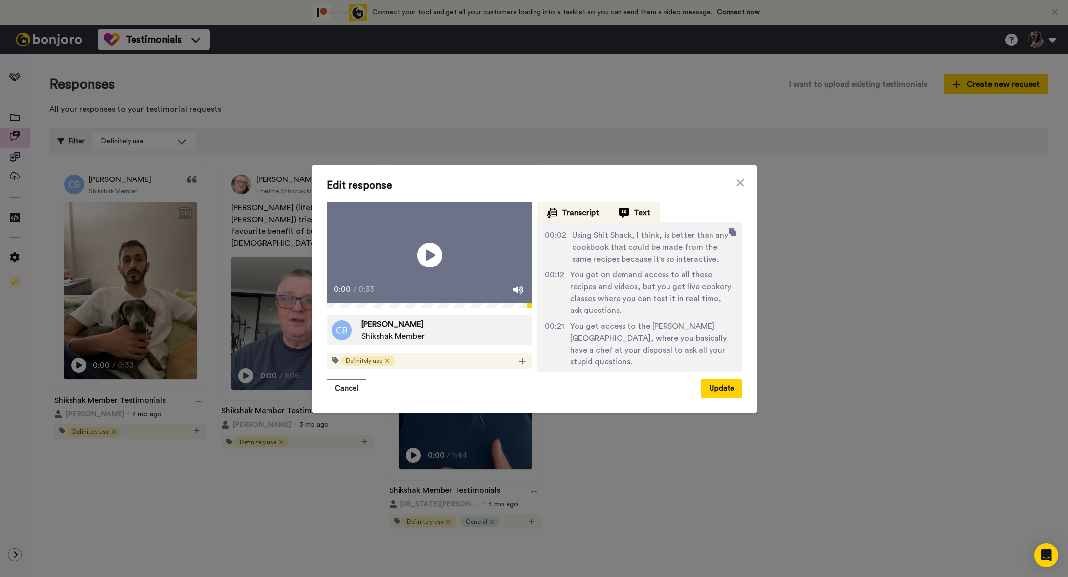
click at [599, 207] on span "Text" at bounding box center [581, 213] width 38 height 12
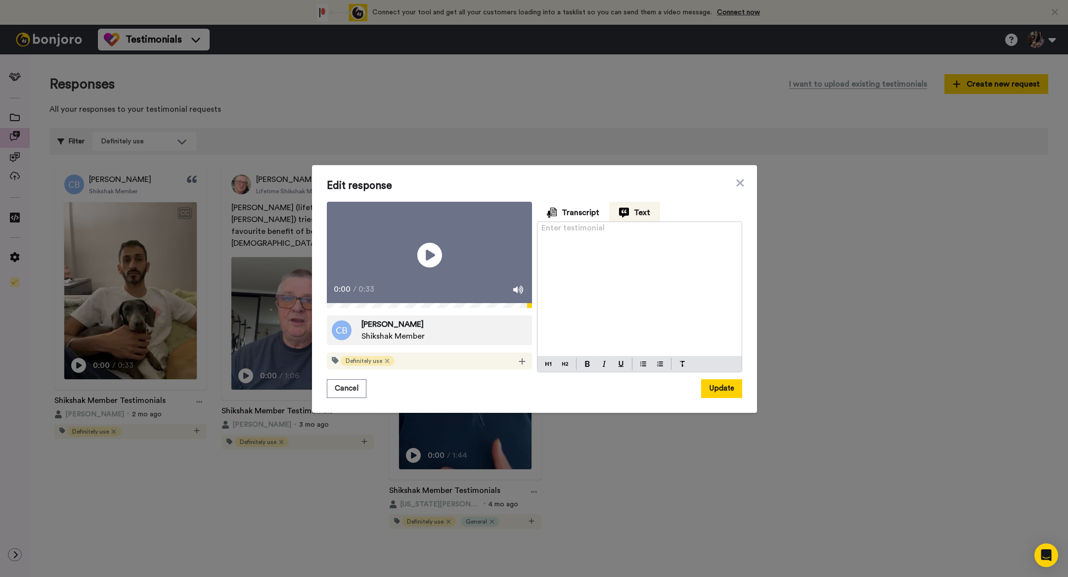
click at [599, 226] on p "Enter testimonial ﻿" at bounding box center [640, 232] width 196 height 12
click at [702, 226] on p "[PERSON_NAME] talks about his favourite features of the Shikshak membership." at bounding box center [640, 238] width 196 height 24
click at [700, 228] on span "[PERSON_NAME] talks about his favourite features of the Shikshak membership." at bounding box center [636, 238] width 188 height 20
drag, startPoint x: 601, startPoint y: 230, endPoint x: 518, endPoint y: 230, distance: 83.1
click at [518, 230] on div "Play/Pause 0:00 / 0:33 [PERSON_NAME] Member Definitely use Transcript Text 00:0…" at bounding box center [534, 286] width 415 height 168
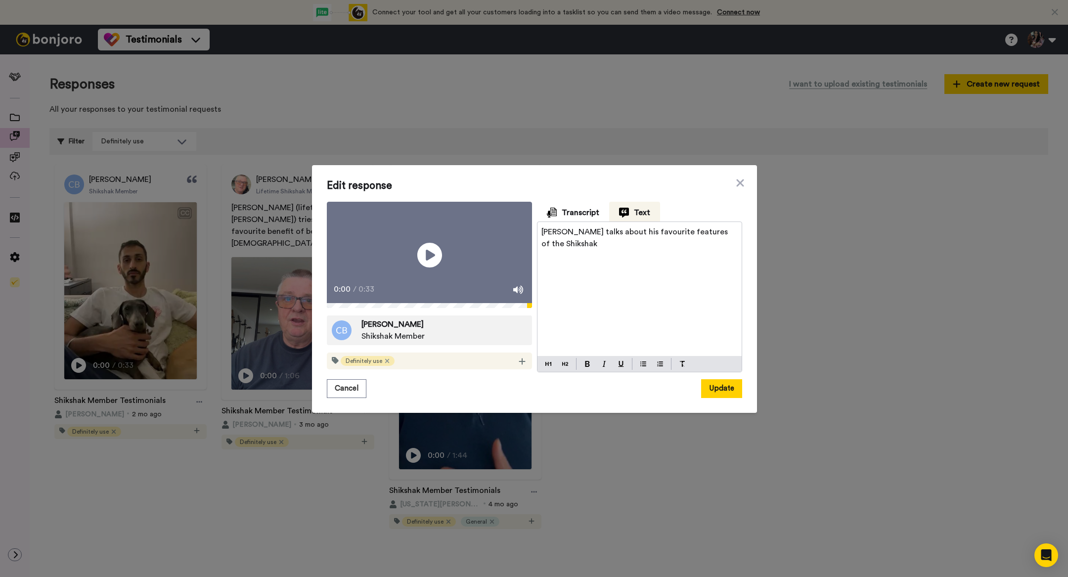
click at [702, 228] on span "[PERSON_NAME] talks about his favourite features of the Shikshak" at bounding box center [636, 238] width 188 height 20
click at [730, 226] on p "[PERSON_NAME] talks about his favourite features of [PERSON_NAME]" at bounding box center [640, 238] width 196 height 24
drag, startPoint x: 736, startPoint y: 219, endPoint x: 581, endPoint y: 217, distance: 155.8
click at [581, 226] on p "[PERSON_NAME] talks about his favourite features of [PERSON_NAME]." at bounding box center [640, 238] width 196 height 24
click at [715, 398] on button "Update" at bounding box center [721, 388] width 41 height 19
